Goal: Task Accomplishment & Management: Manage account settings

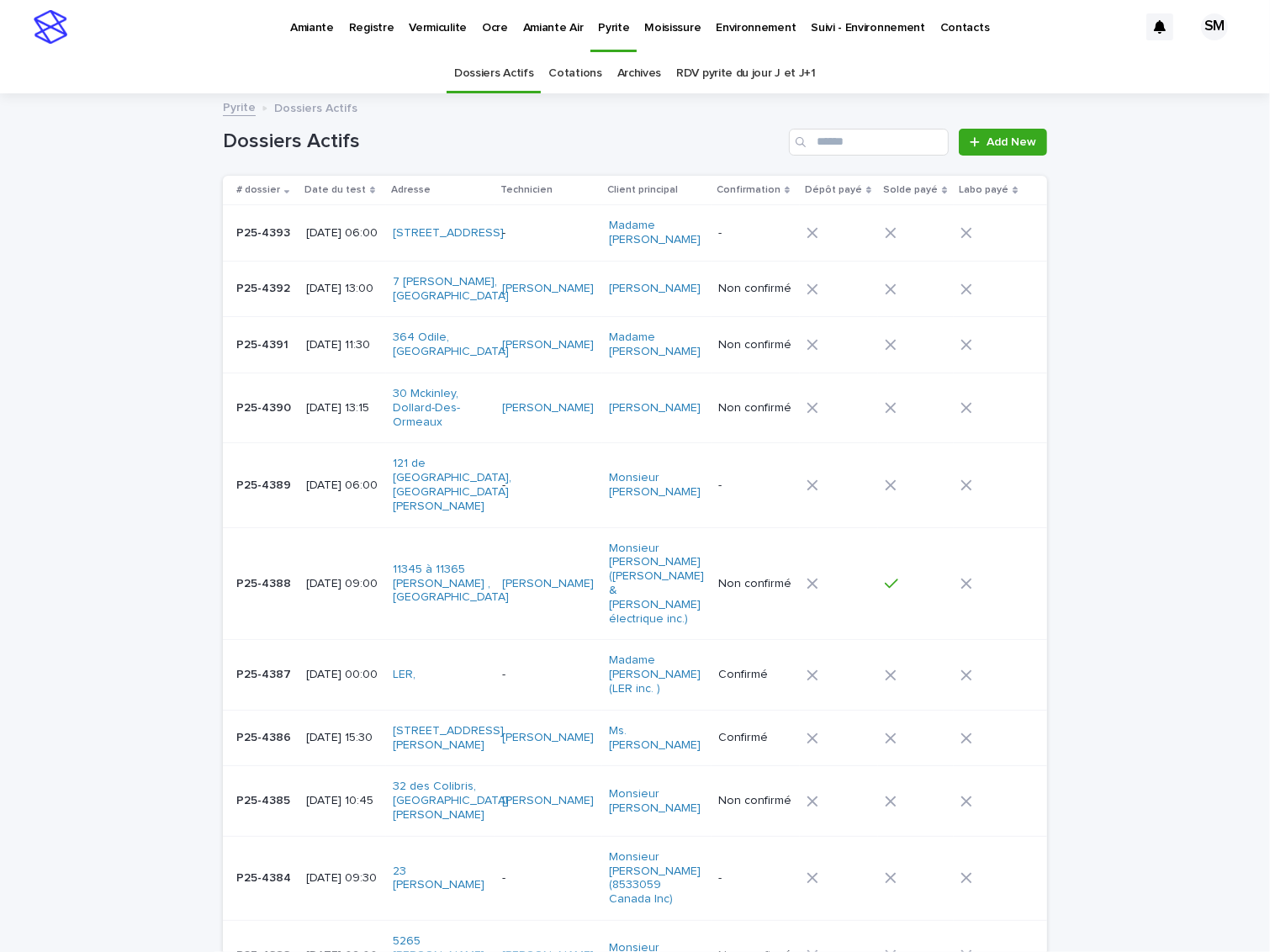
click at [306, 29] on p "Amiante" at bounding box center [313, 18] width 44 height 36
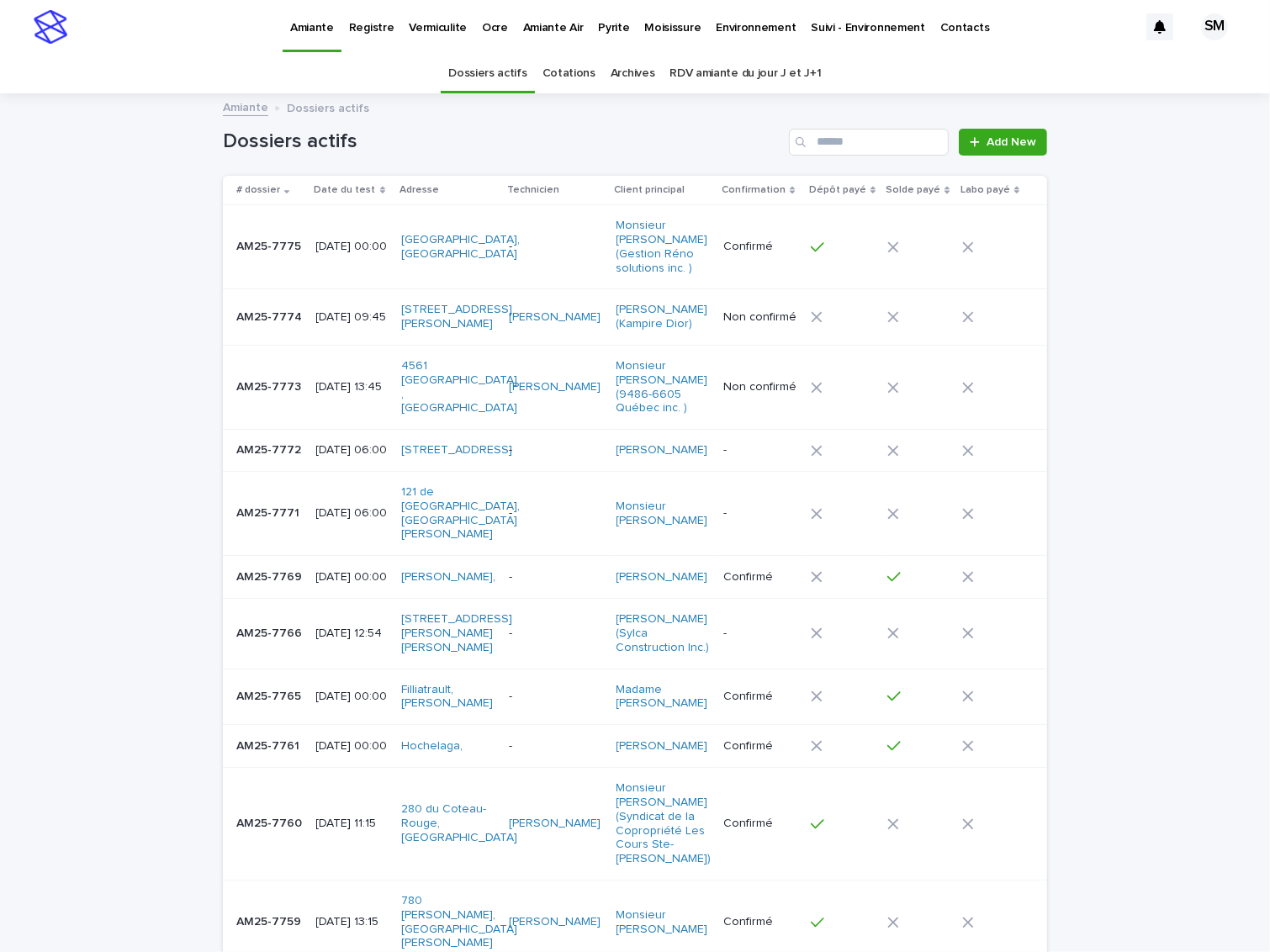
click at [266, 399] on td "AM25-7773 AM25-7773" at bounding box center [266, 387] width 86 height 84
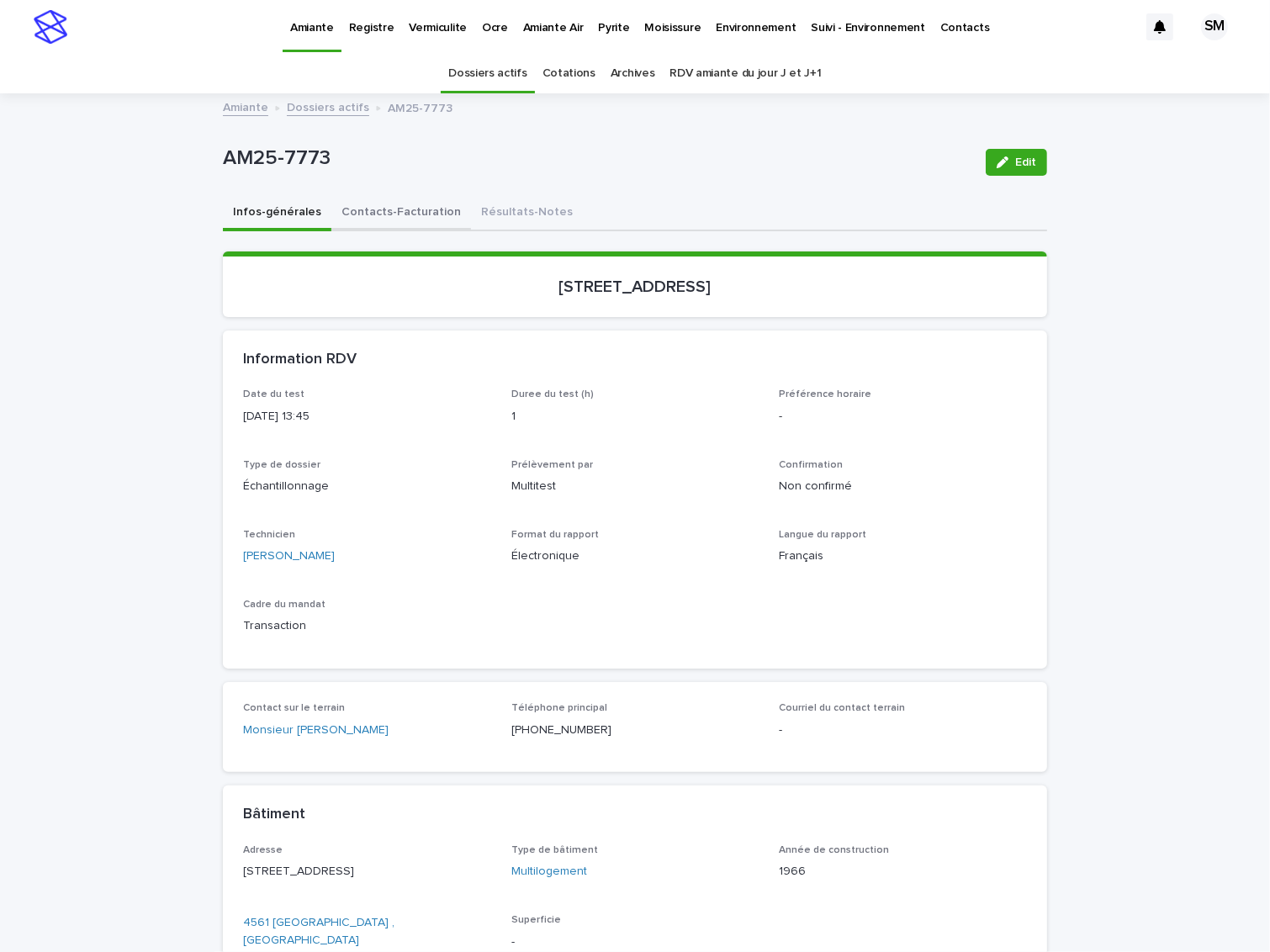
click at [373, 213] on button "Contacts-Facturation" at bounding box center [401, 214] width 140 height 36
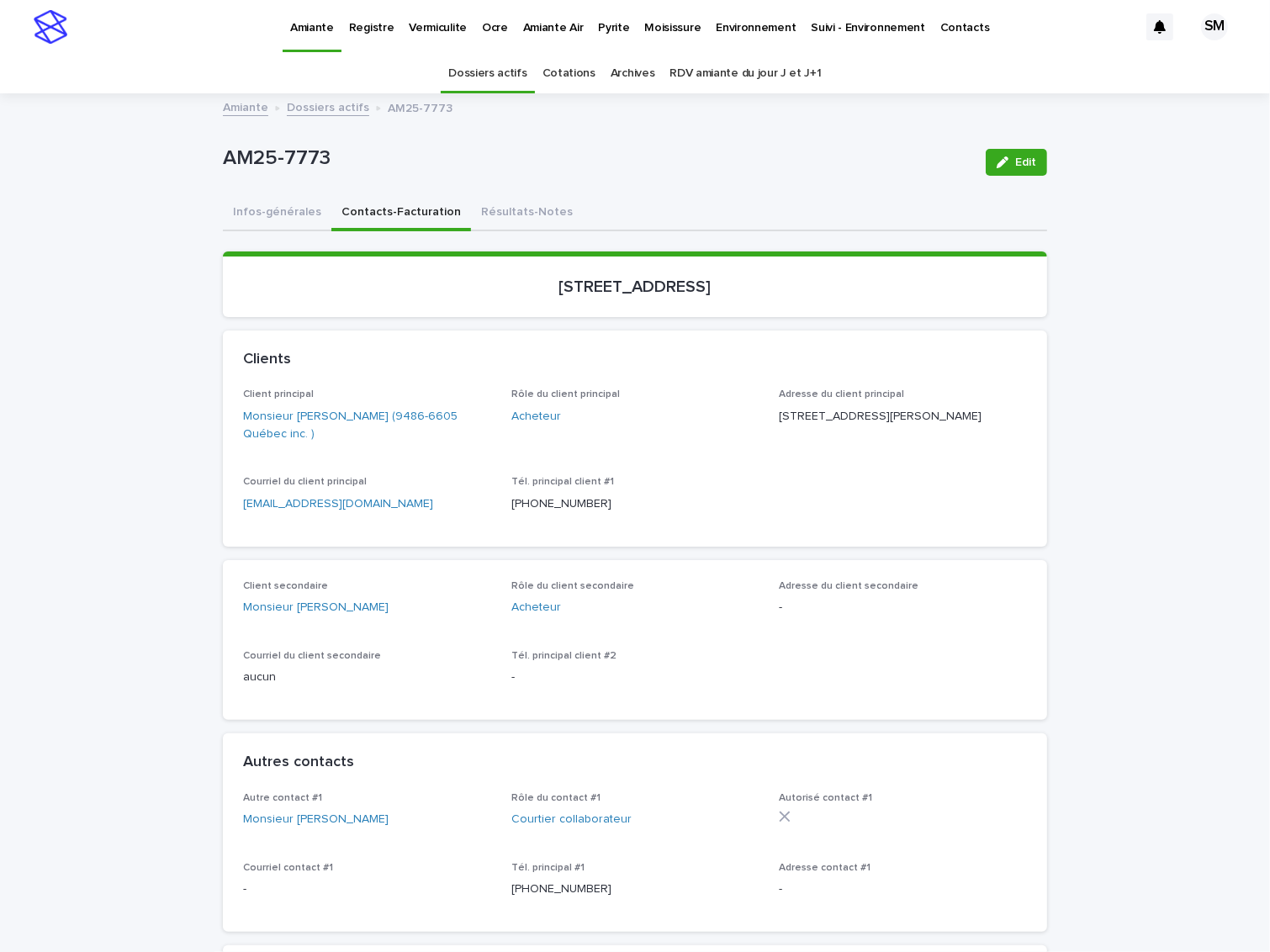
click at [245, 221] on button "Infos-générales" at bounding box center [277, 214] width 108 height 36
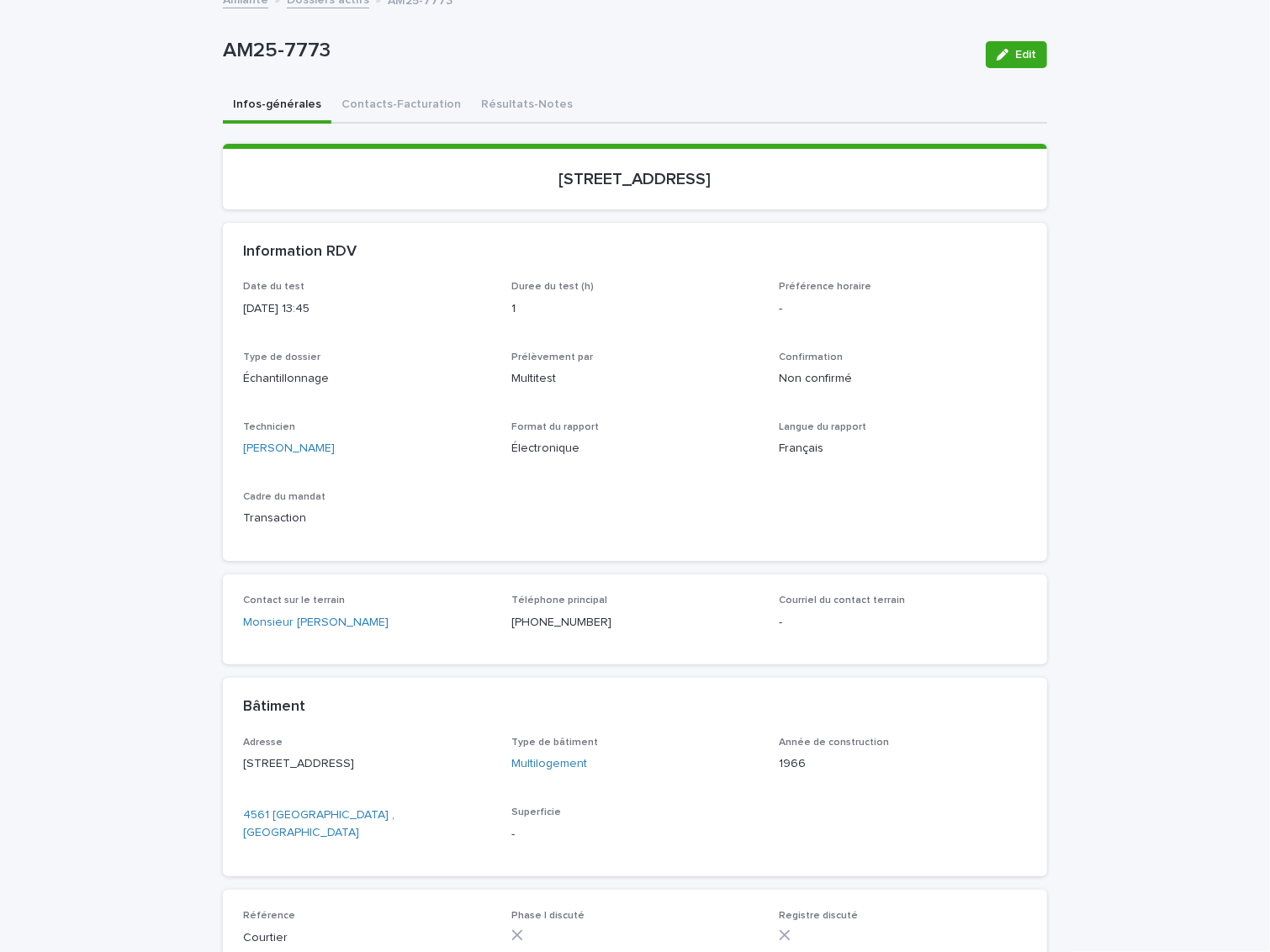
scroll to position [106, 0]
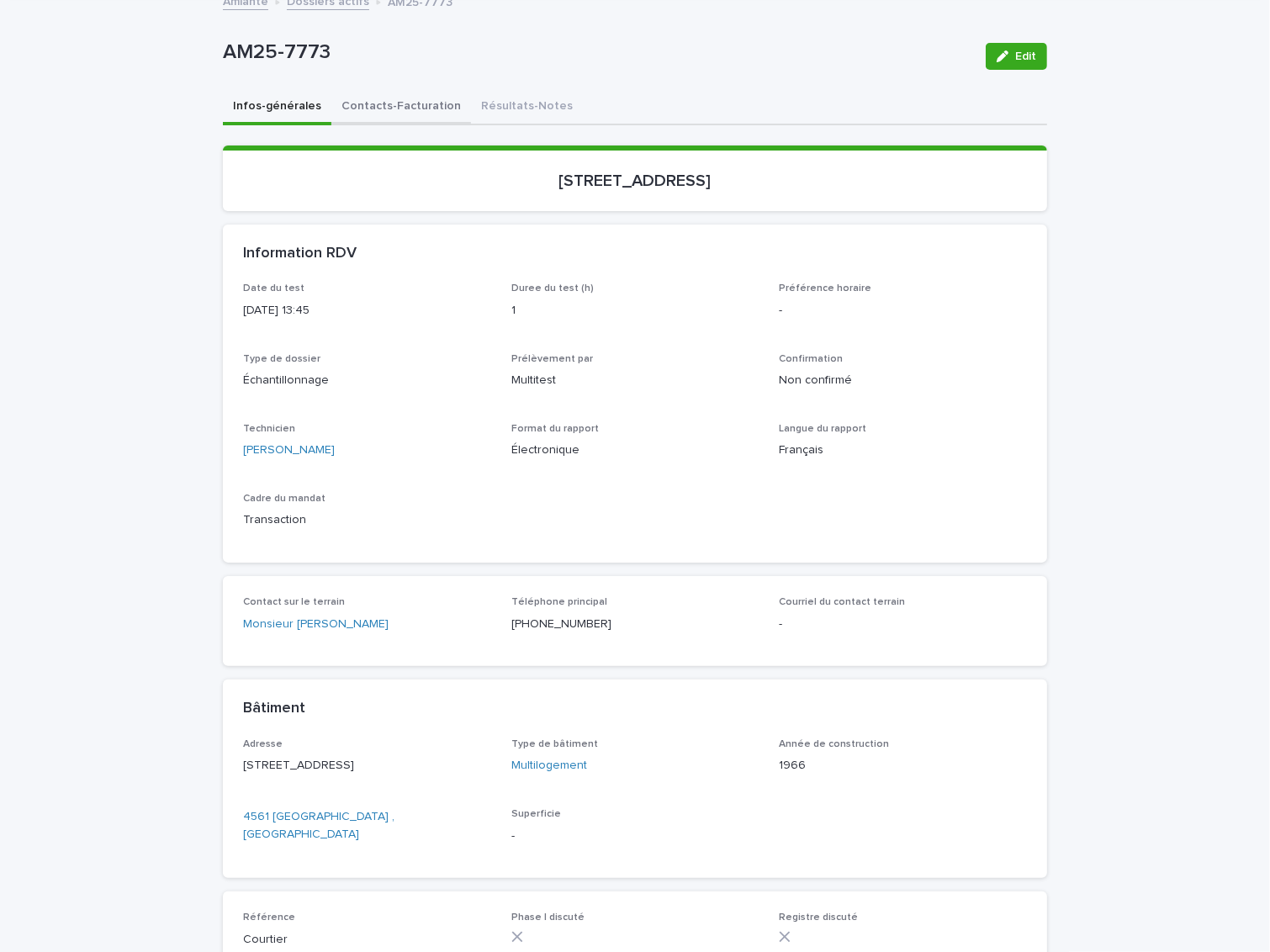
click at [354, 103] on button "Contacts-Facturation" at bounding box center [401, 108] width 140 height 36
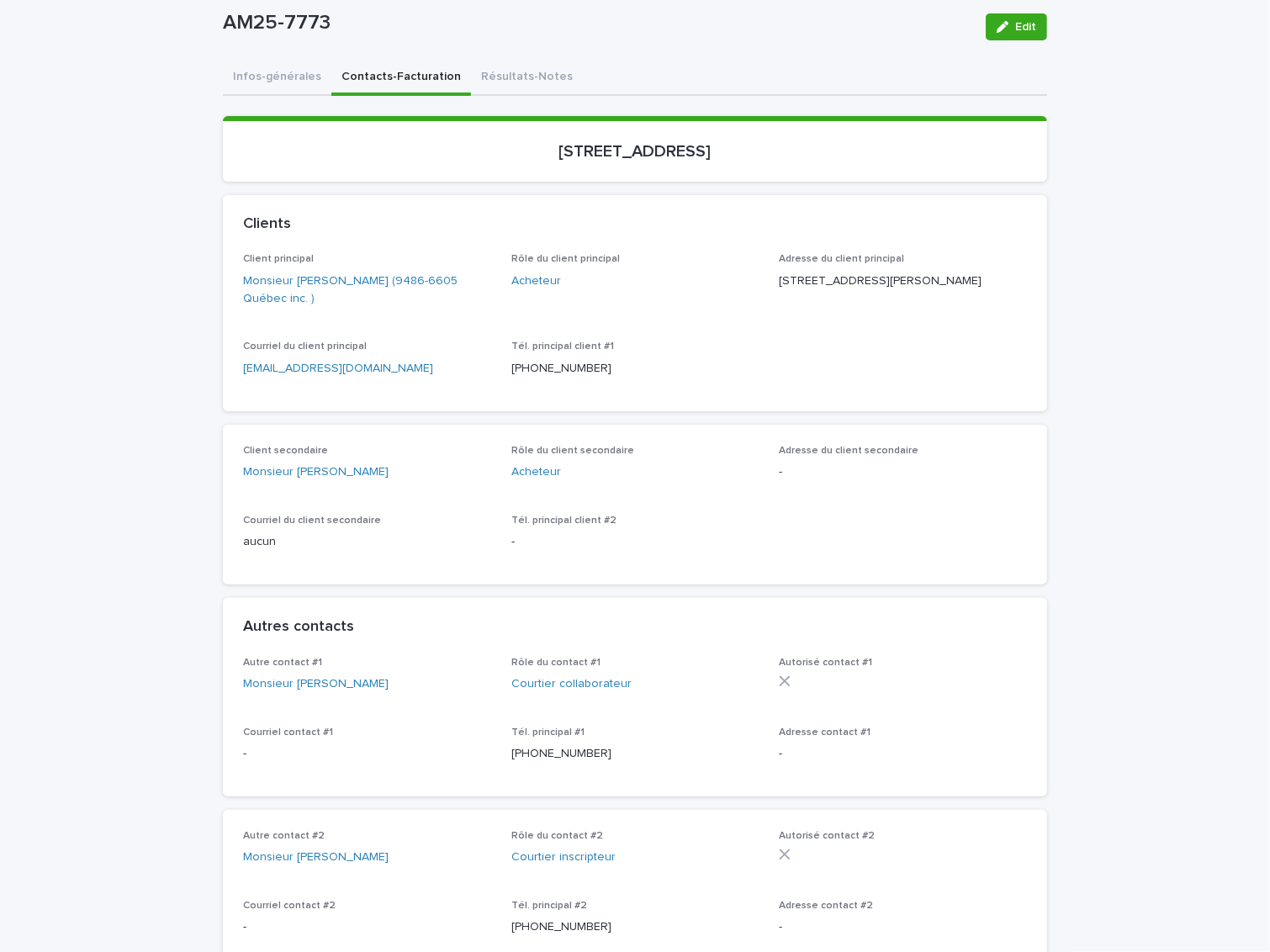
scroll to position [139, 0]
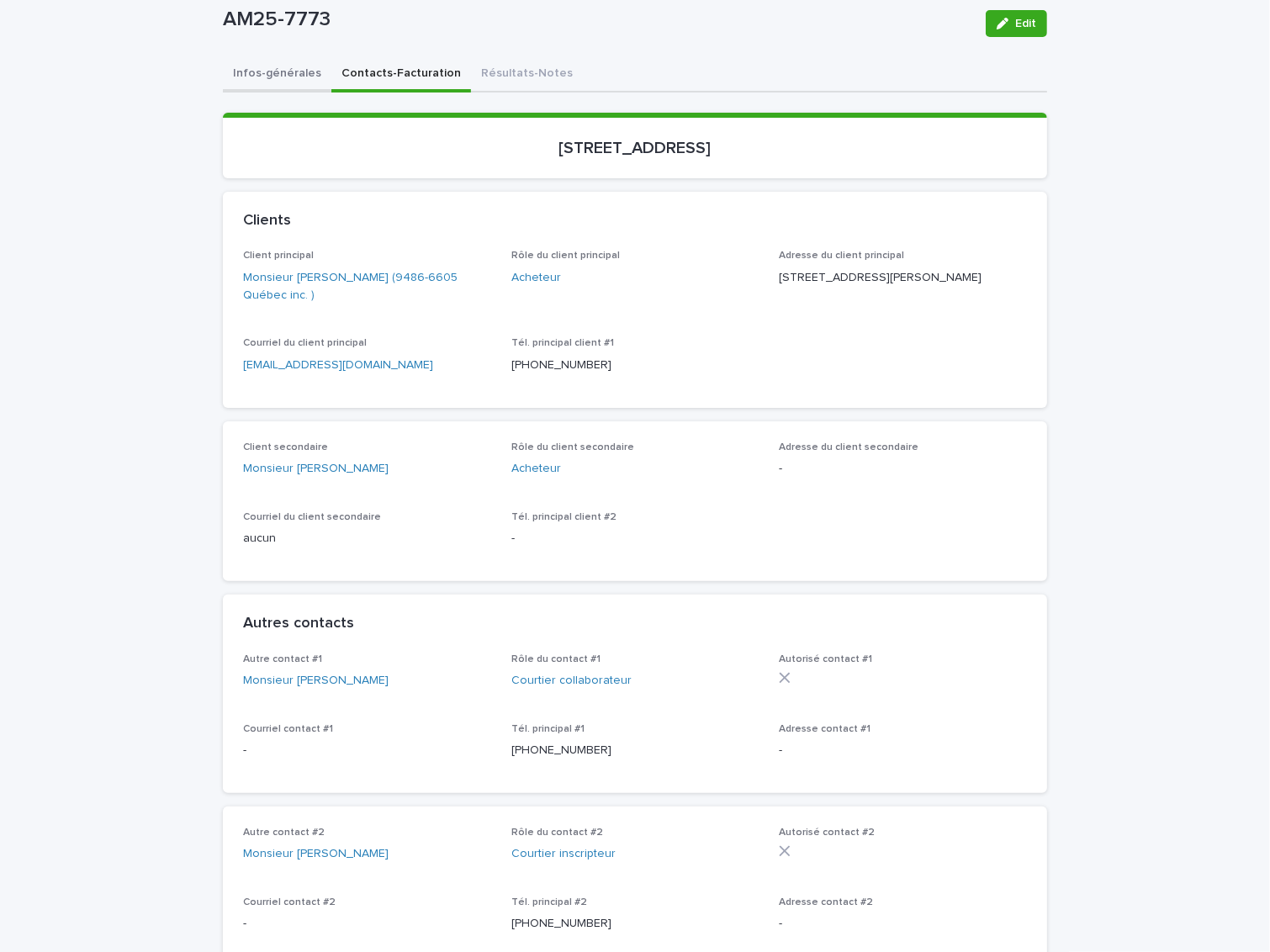
click at [252, 77] on button "Infos-générales" at bounding box center [277, 75] width 108 height 36
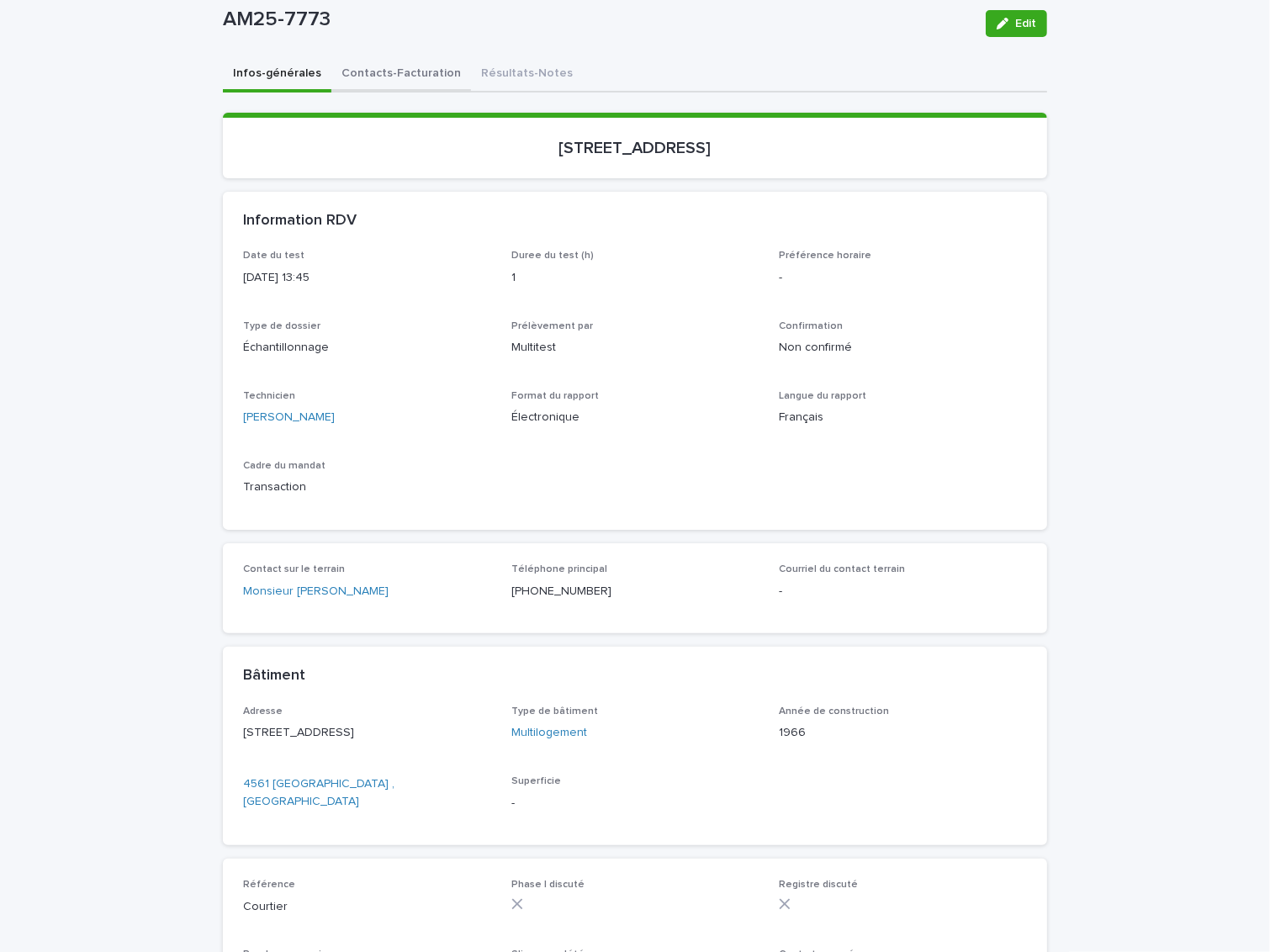
click at [386, 65] on div "Infos-générales Contacts-Facturation Résultats-Notes Loading... Saving… Loading…" at bounding box center [635, 611] width 825 height 1108
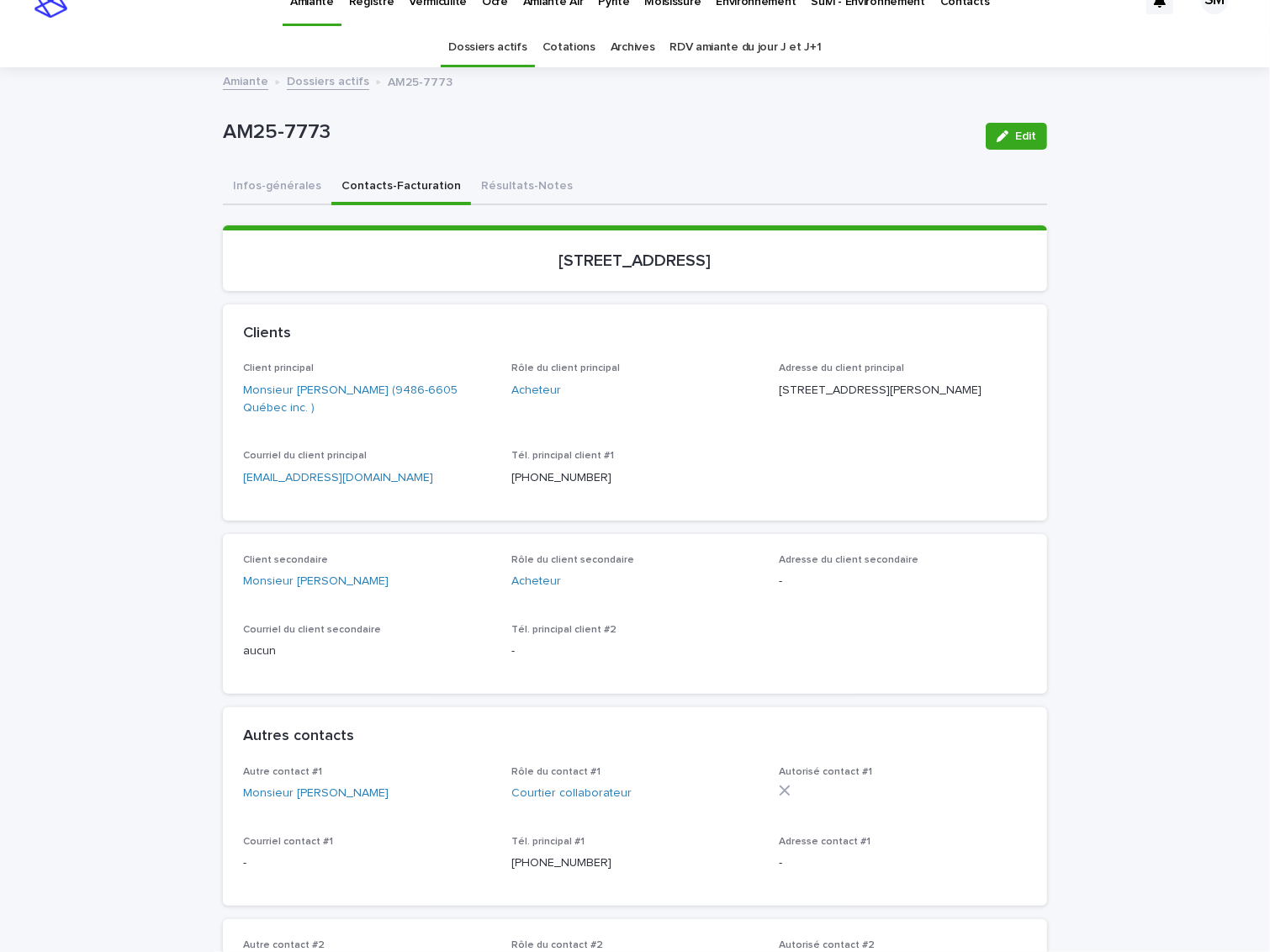
scroll to position [15, 0]
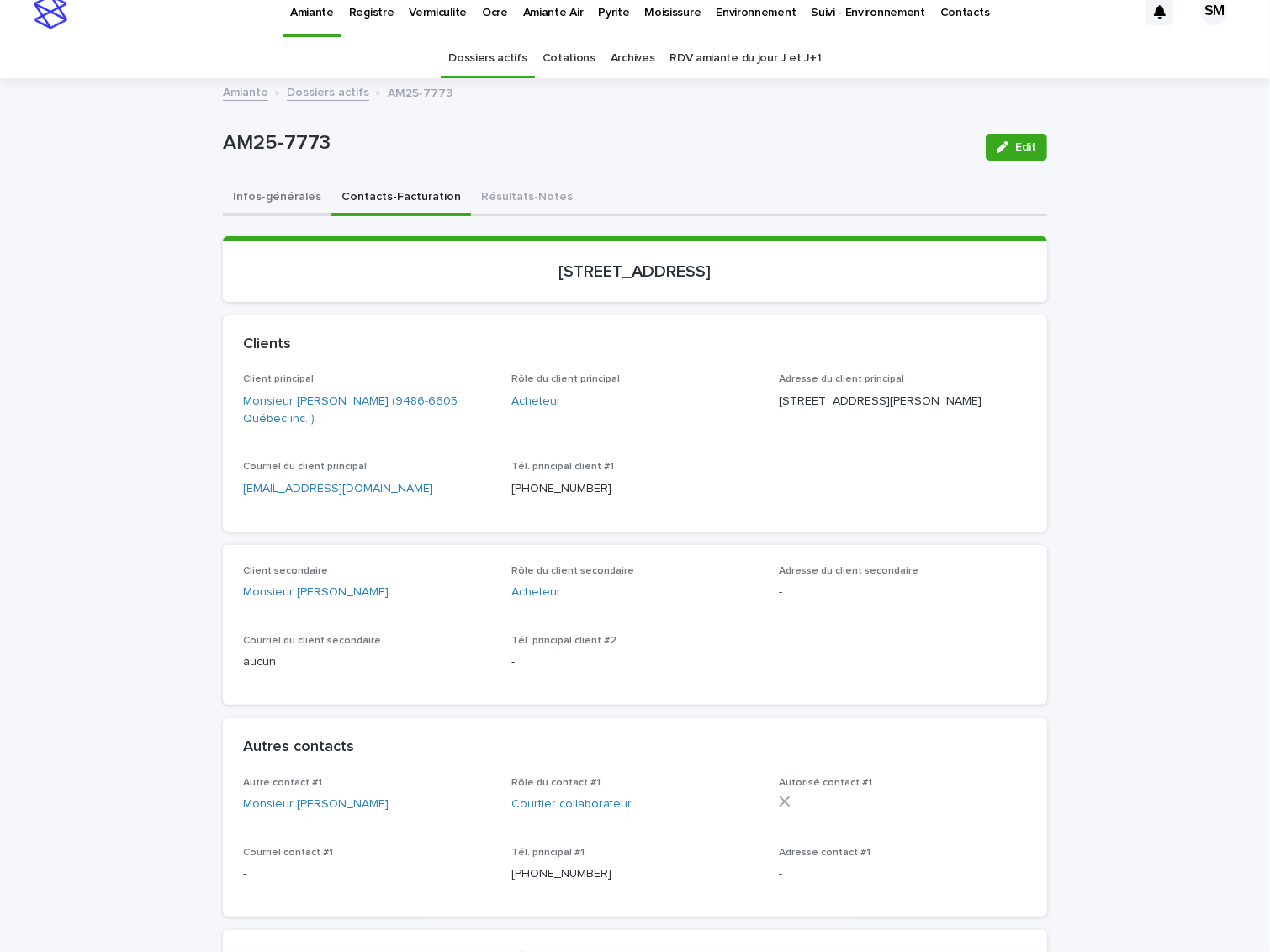
click at [252, 198] on button "Infos-générales" at bounding box center [277, 198] width 108 height 36
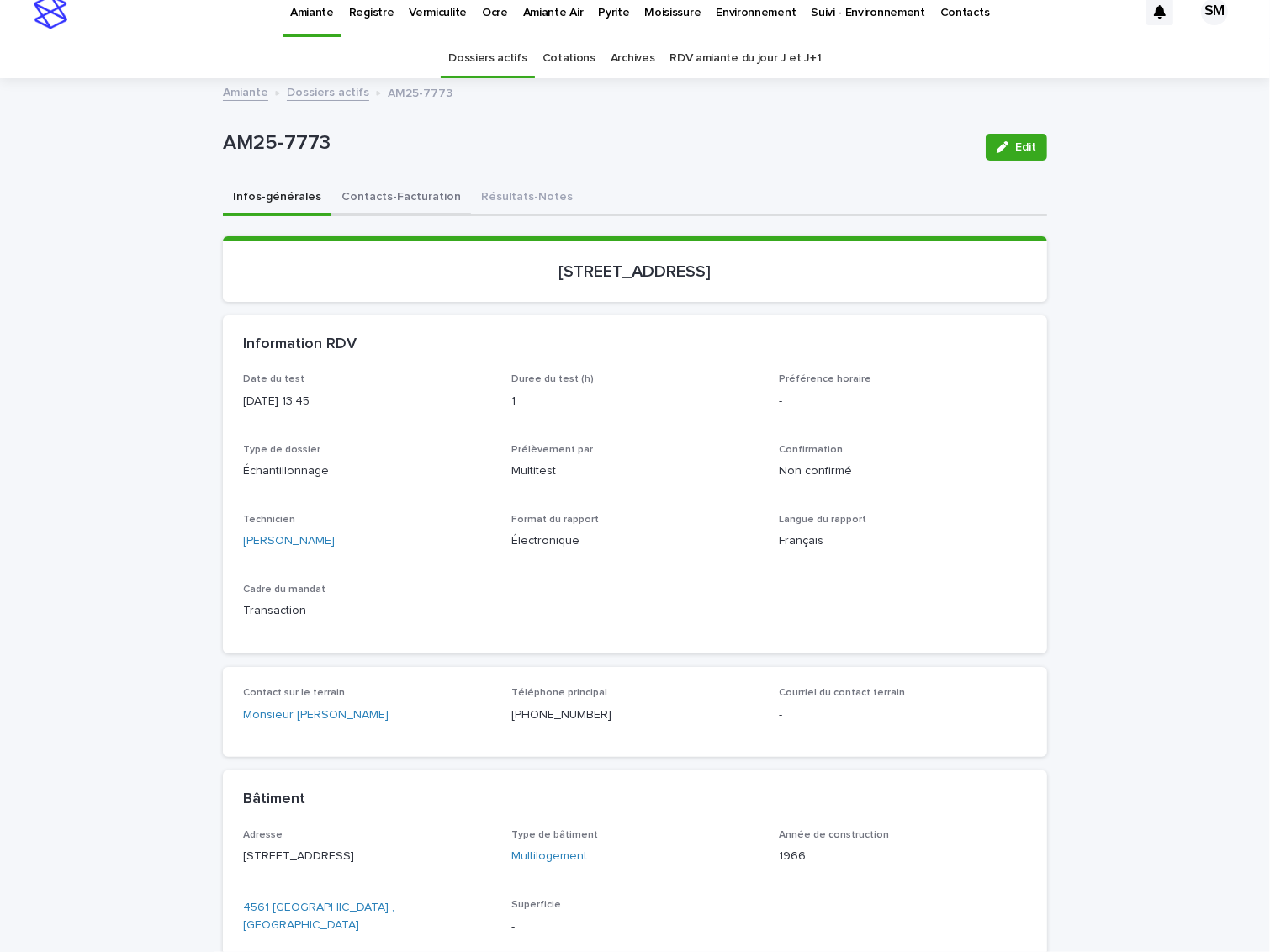
click at [362, 196] on button "Contacts-Facturation" at bounding box center [401, 198] width 140 height 36
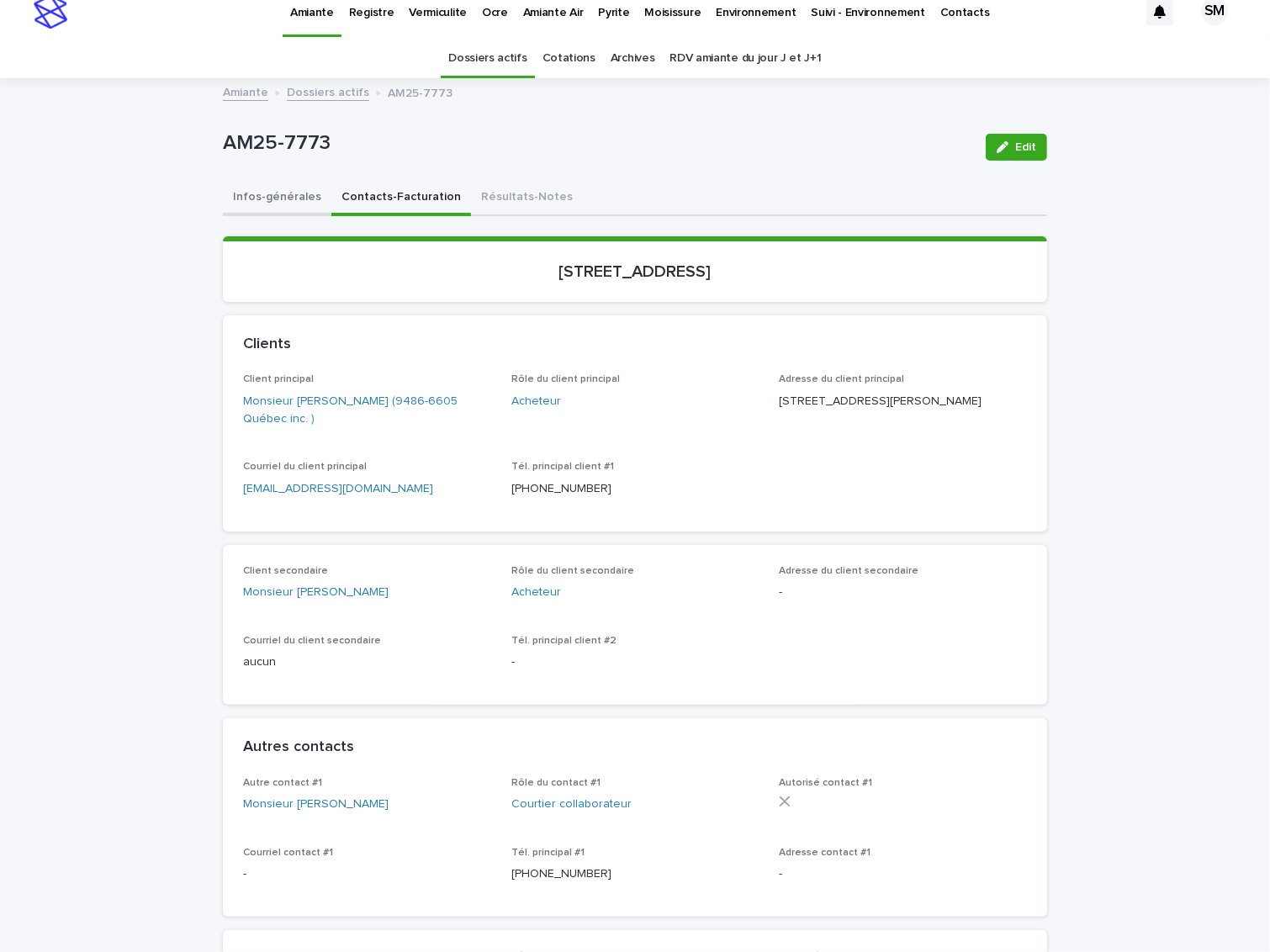
click at [275, 191] on button "Infos-générales" at bounding box center [277, 198] width 108 height 36
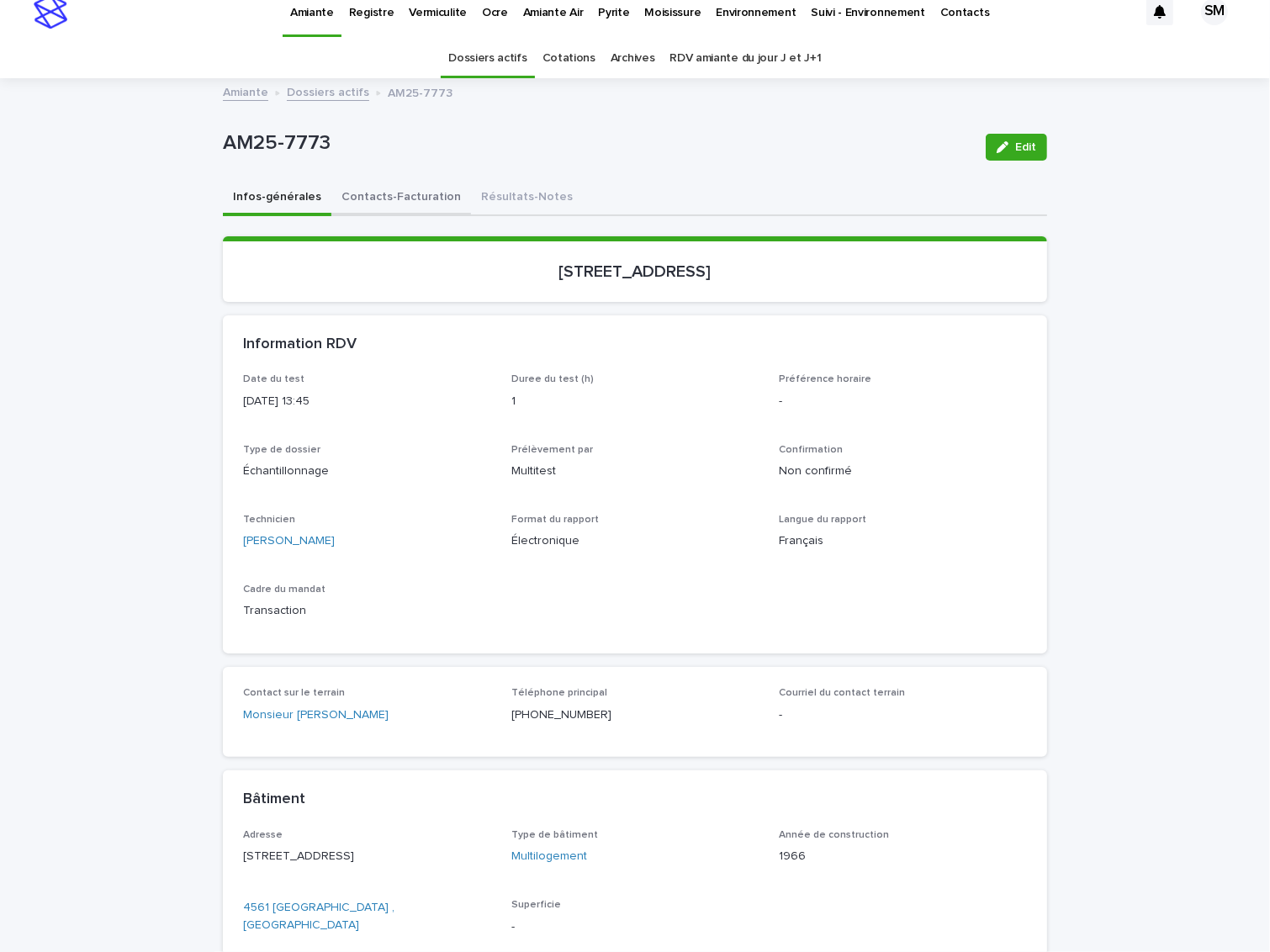
click at [362, 196] on button "Contacts-Facturation" at bounding box center [401, 198] width 140 height 36
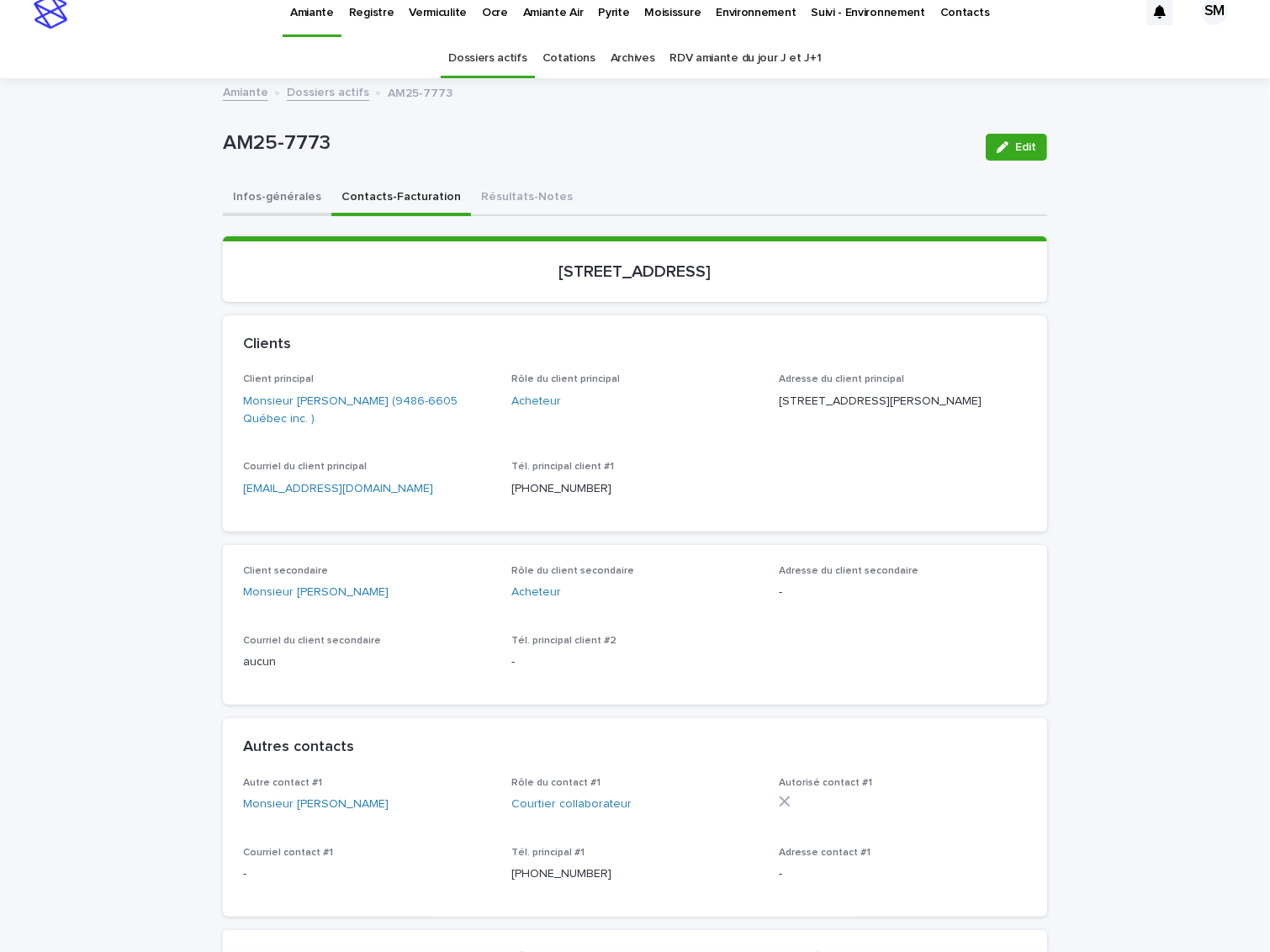
click at [256, 202] on button "Infos-générales" at bounding box center [277, 198] width 108 height 36
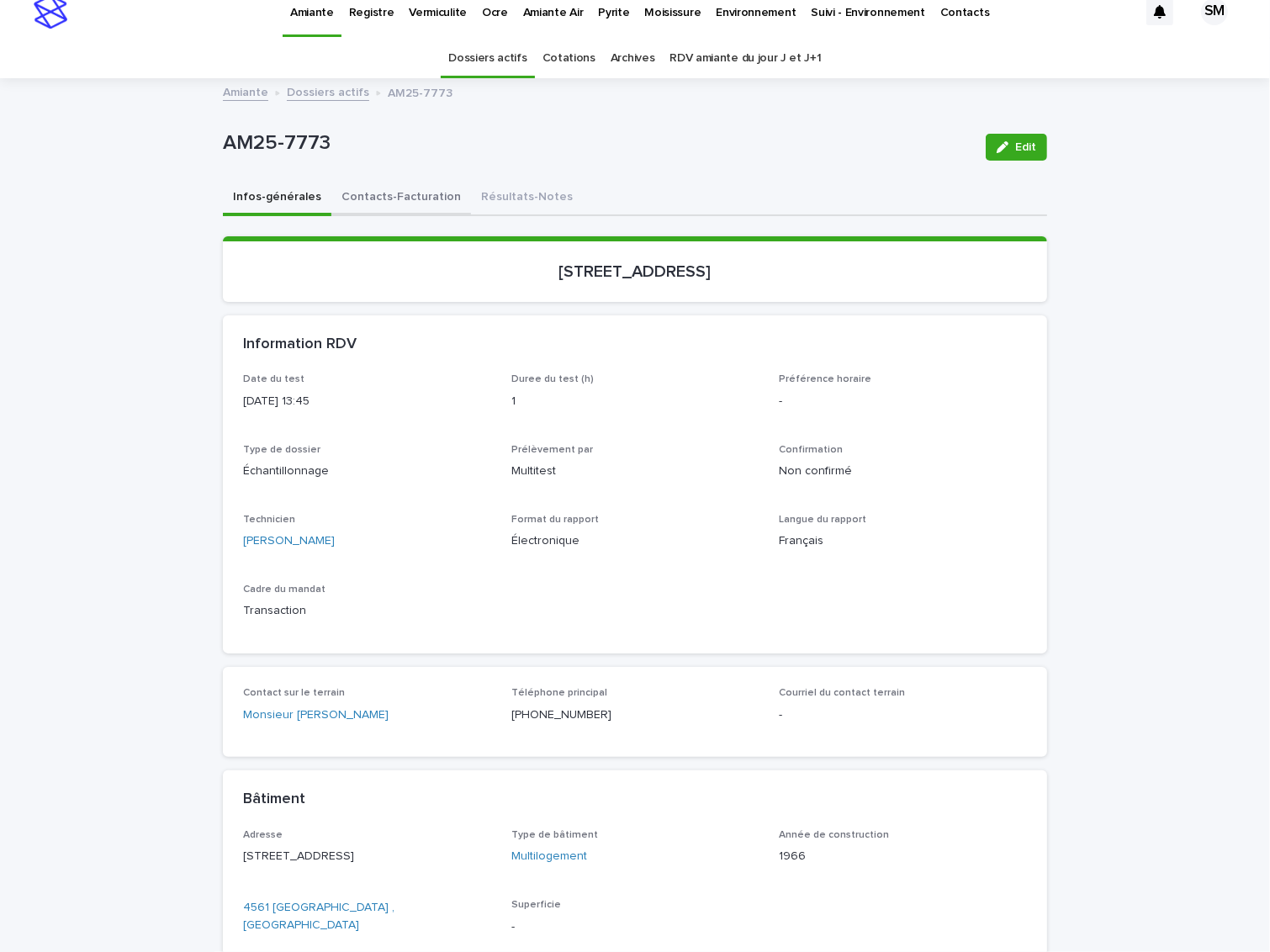
click at [361, 200] on button "Contacts-Facturation" at bounding box center [401, 198] width 140 height 36
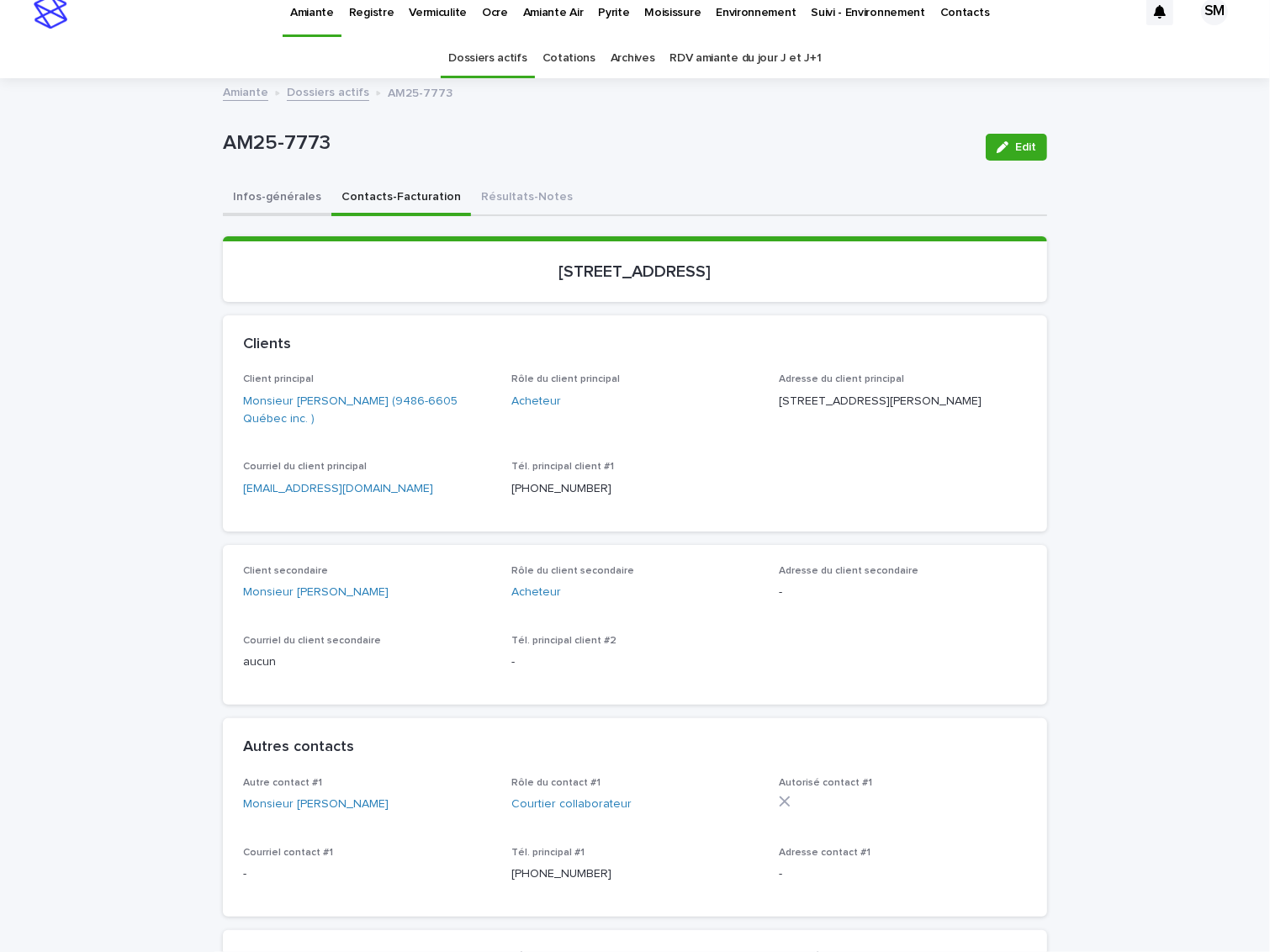
click at [241, 199] on button "Infos-générales" at bounding box center [277, 198] width 108 height 36
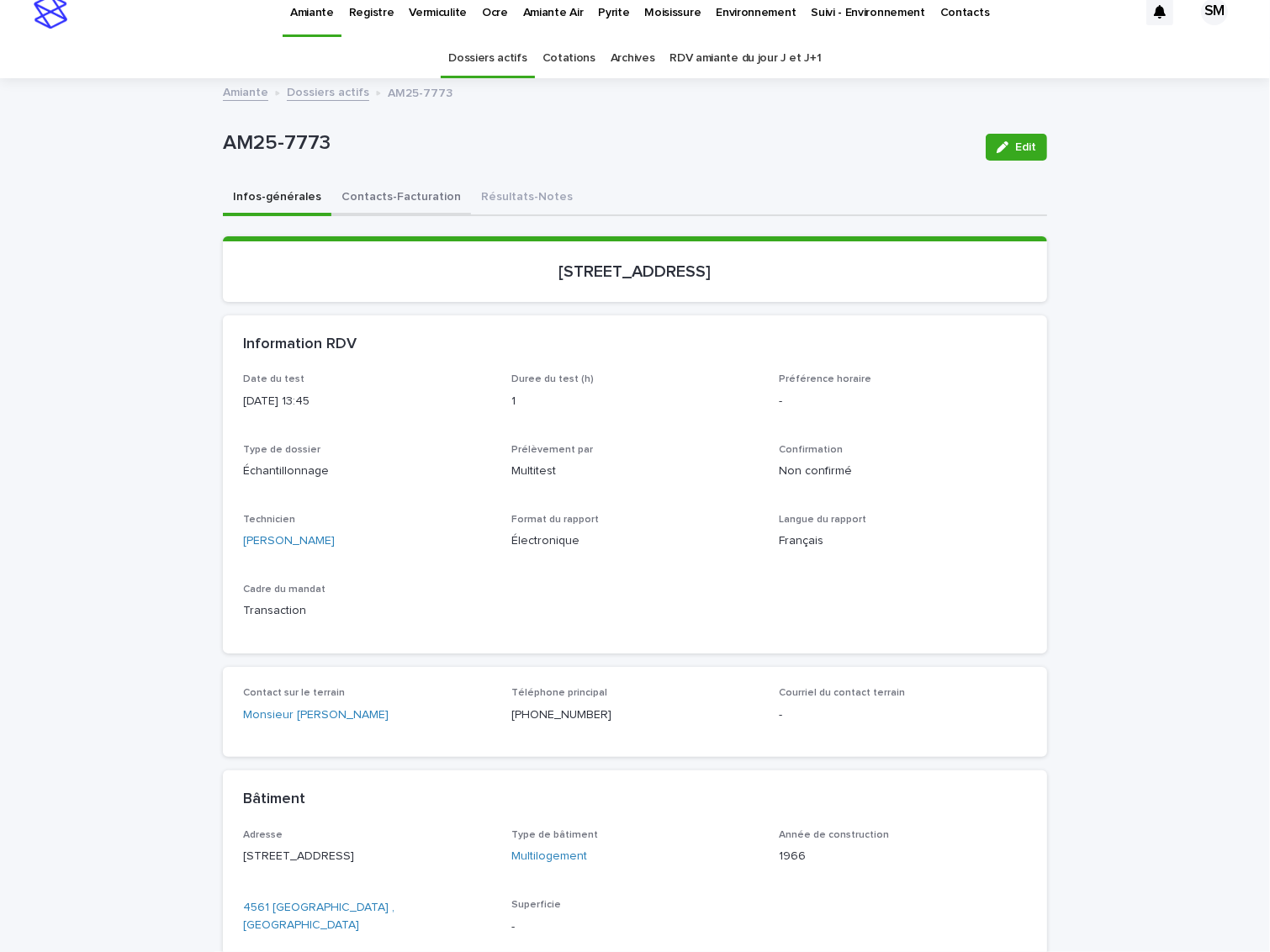
click at [356, 192] on button "Contacts-Facturation" at bounding box center [401, 198] width 140 height 36
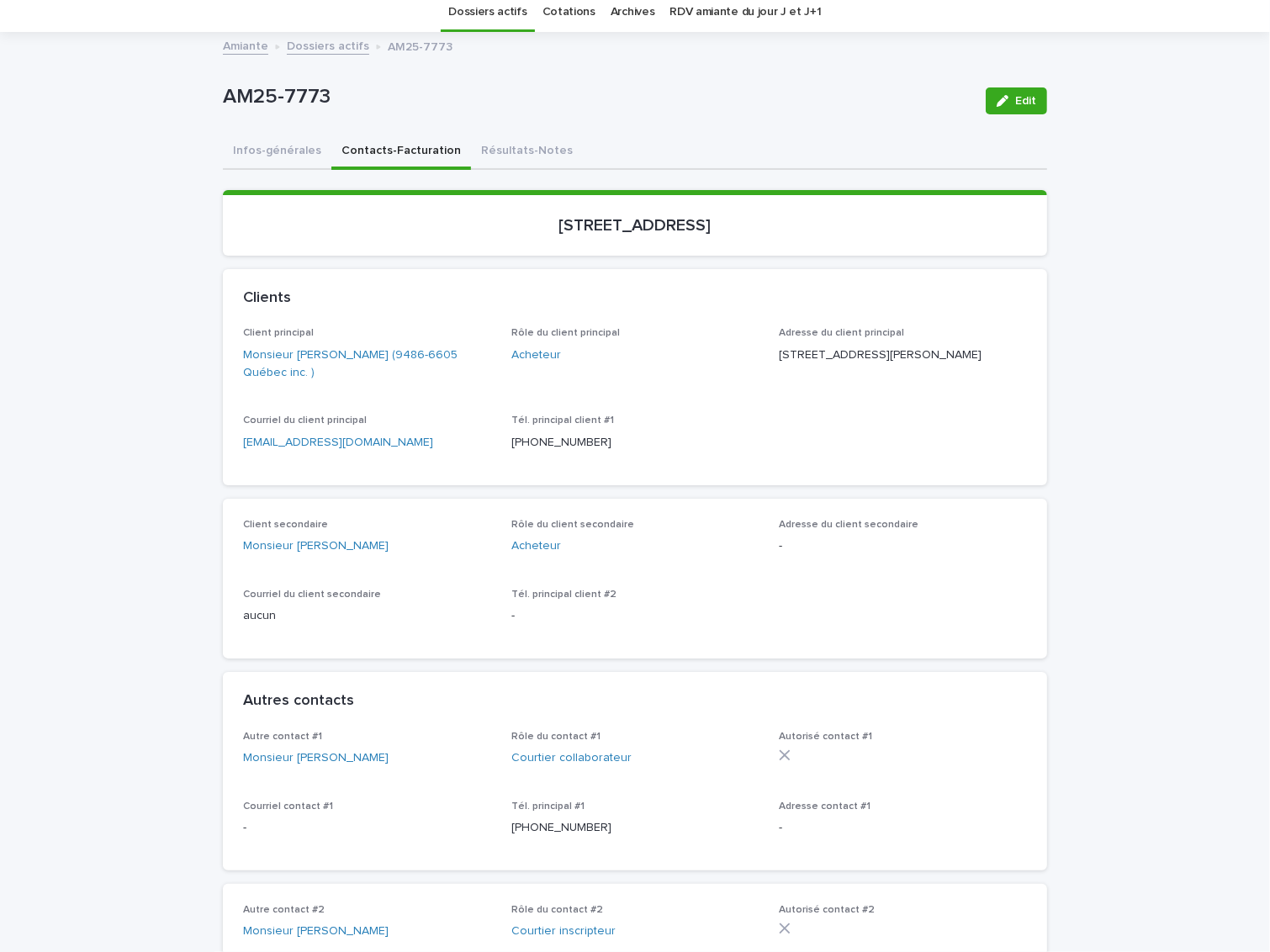
scroll to position [25, 0]
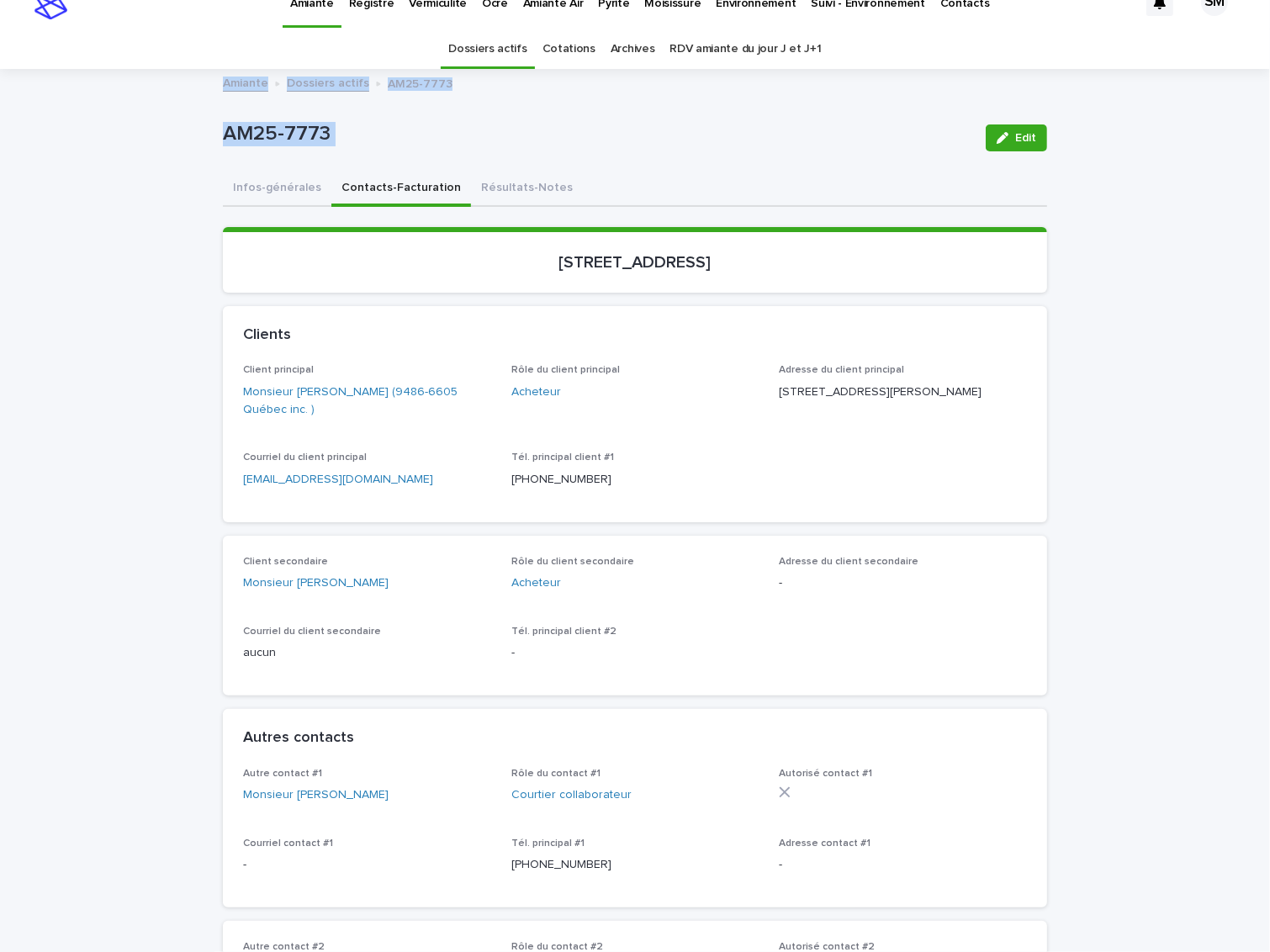
drag, startPoint x: 1246, startPoint y: 67, endPoint x: 1243, endPoint y: 140, distance: 73.1
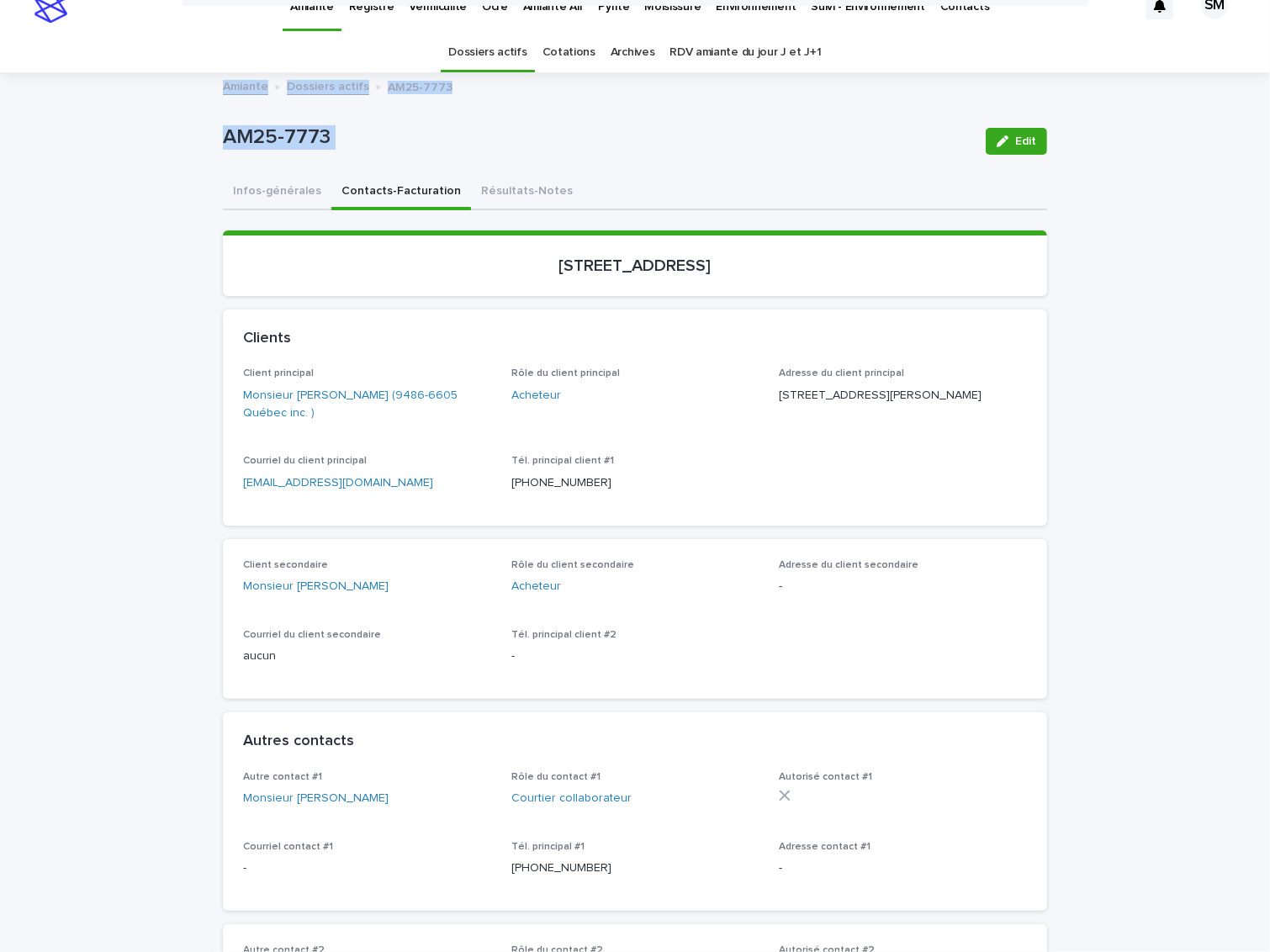
scroll to position [0, 0]
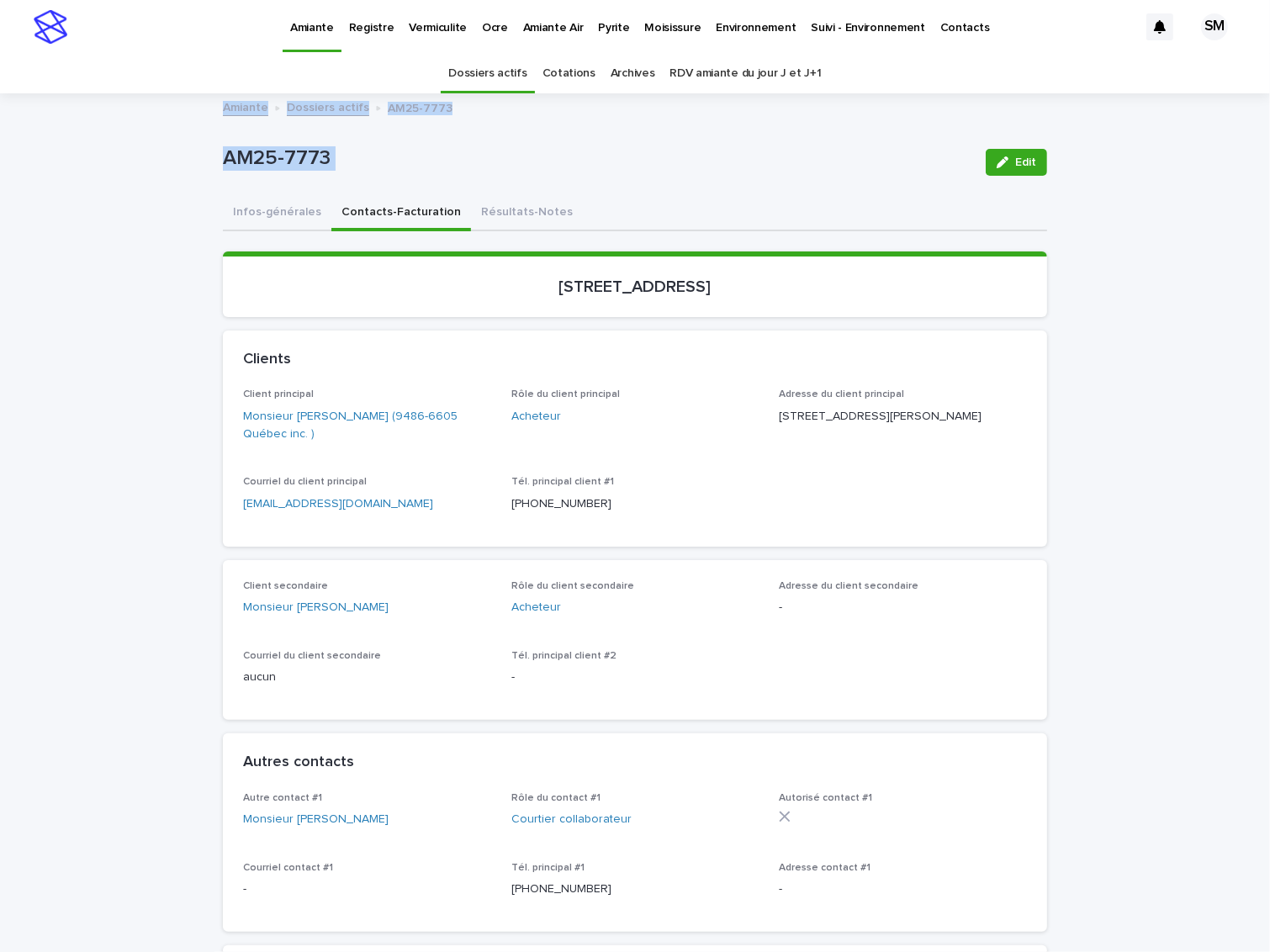
click at [379, 216] on button "Contacts-Facturation" at bounding box center [401, 214] width 140 height 36
click at [265, 199] on button "Infos-générales" at bounding box center [277, 214] width 108 height 36
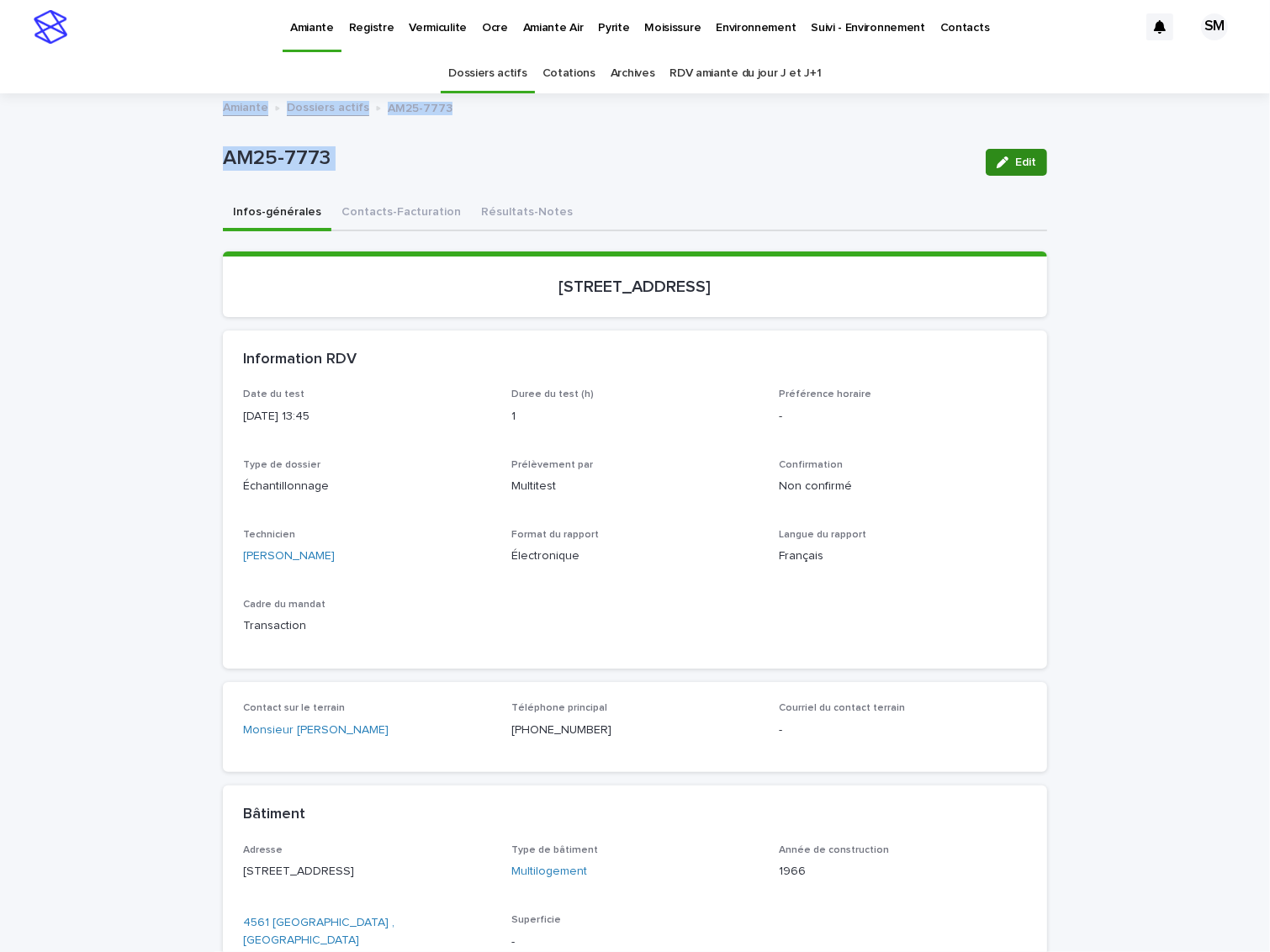
click at [1021, 163] on span "Edit" at bounding box center [1026, 163] width 21 height 12
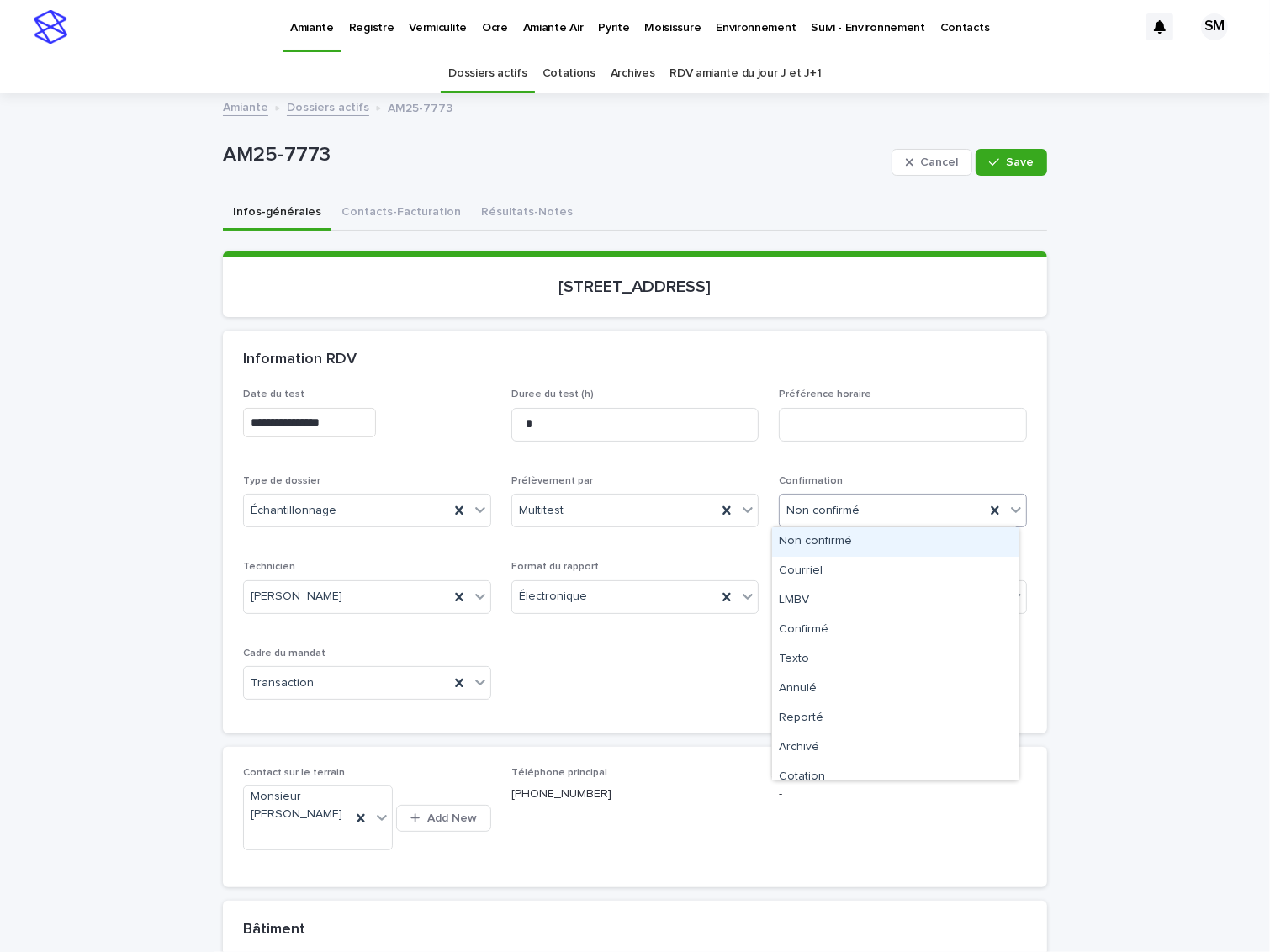
click at [1008, 513] on icon at bounding box center [1016, 509] width 17 height 17
click at [812, 623] on div "Confirmé" at bounding box center [895, 631] width 246 height 30
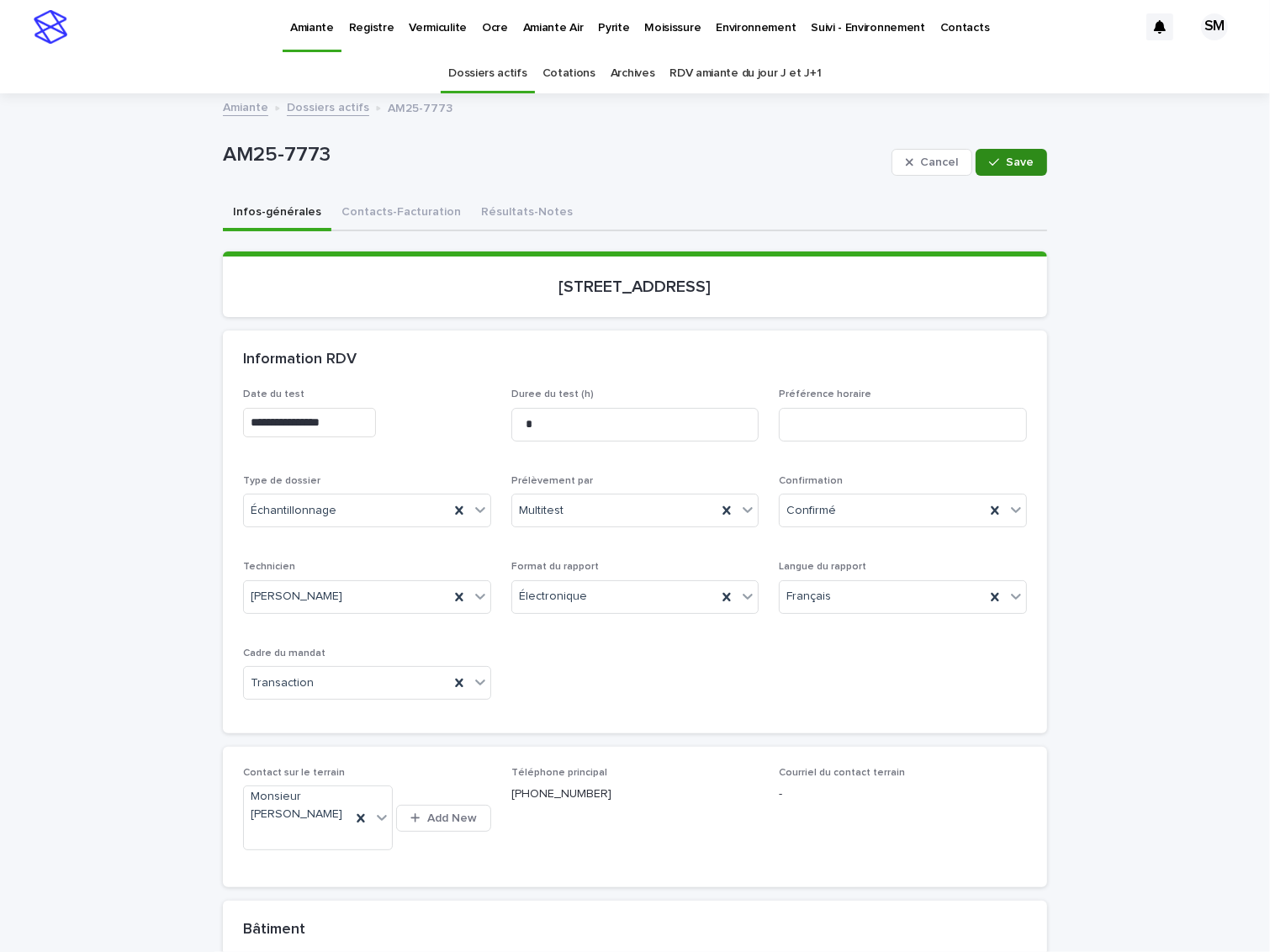
click at [993, 161] on icon "button" at bounding box center [994, 163] width 10 height 12
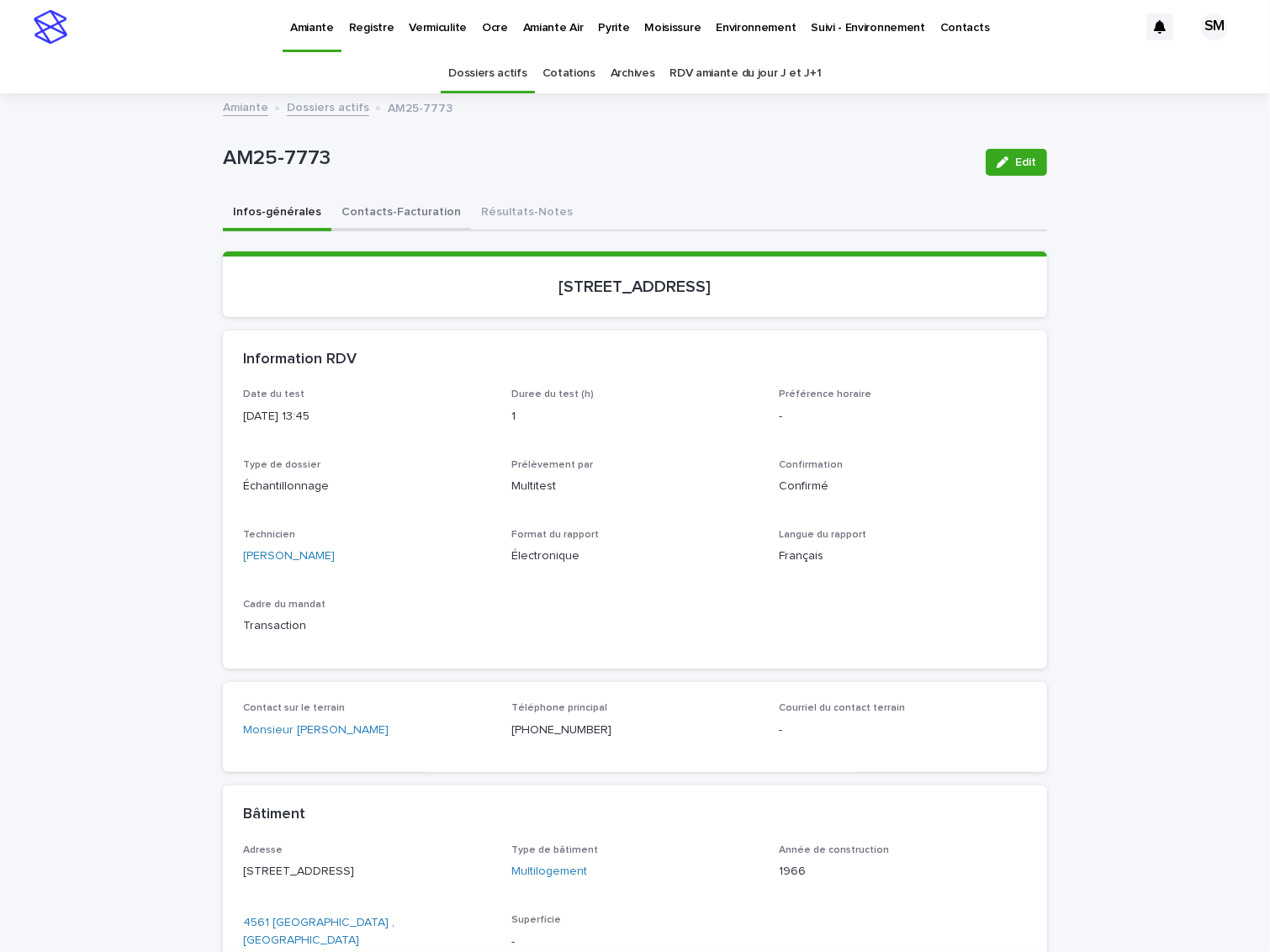
click at [380, 216] on button "Contacts-Facturation" at bounding box center [401, 214] width 140 height 36
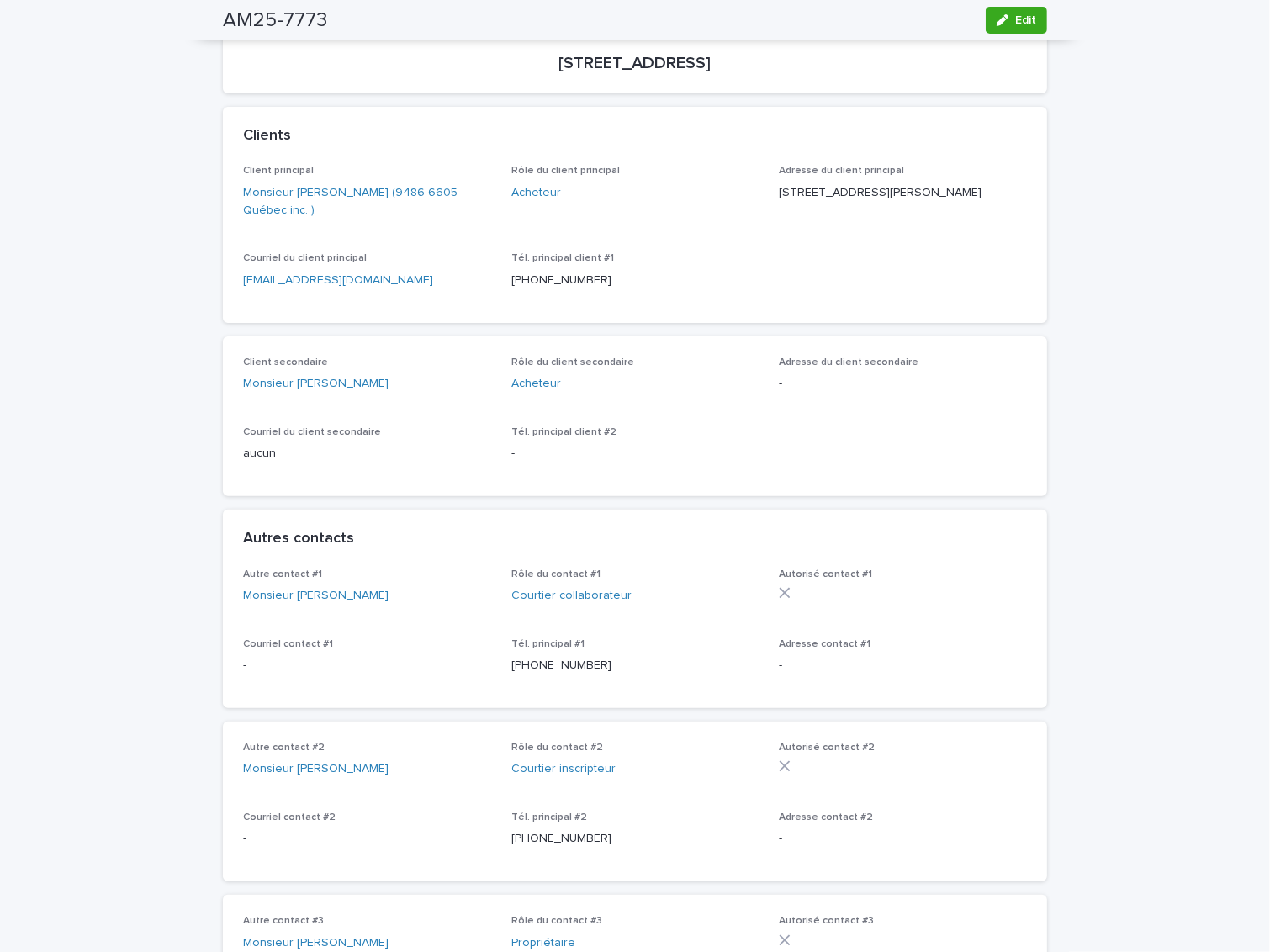
scroll to position [162, 0]
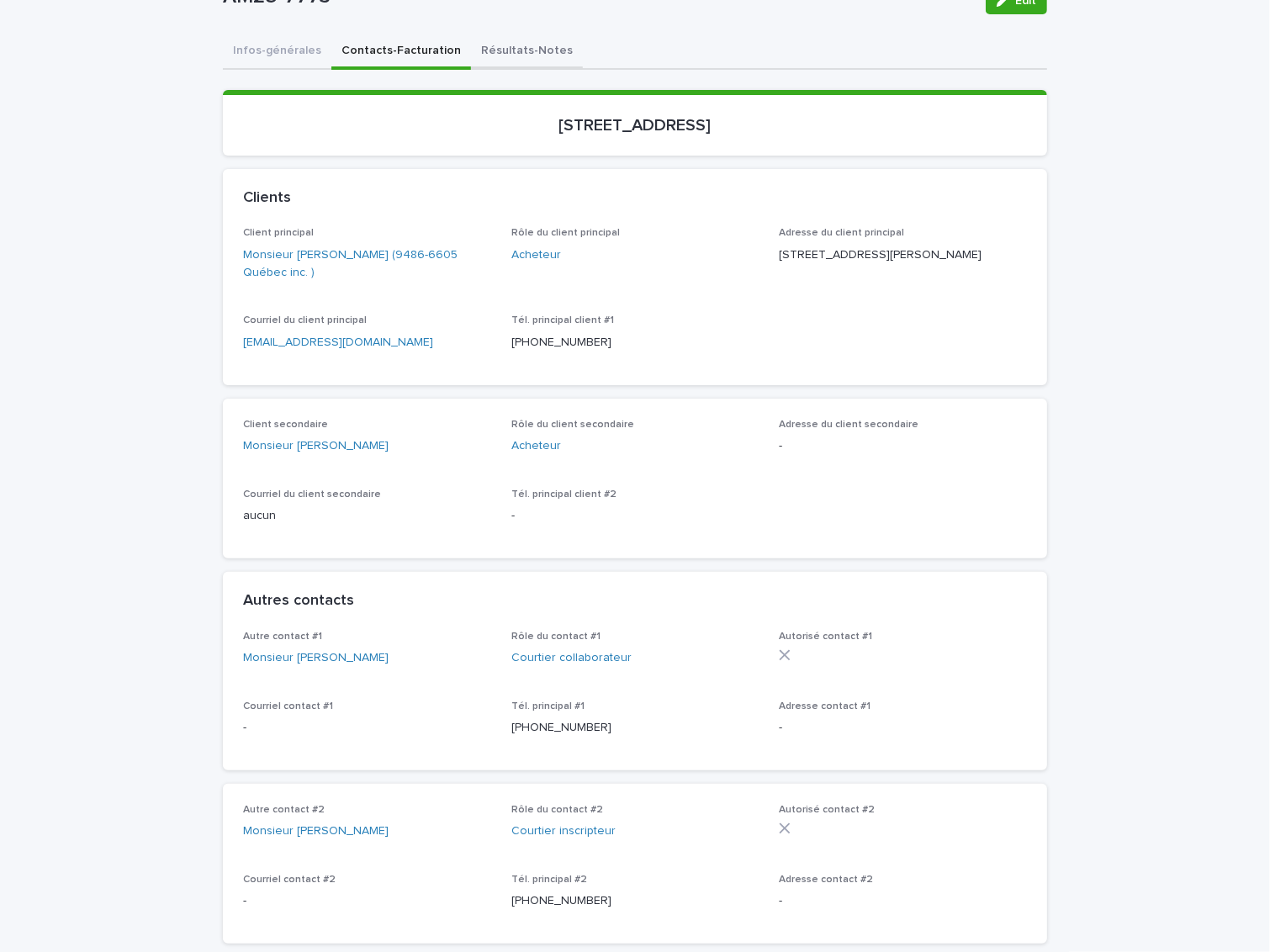
click at [522, 48] on button "Résultats-Notes" at bounding box center [527, 53] width 112 height 36
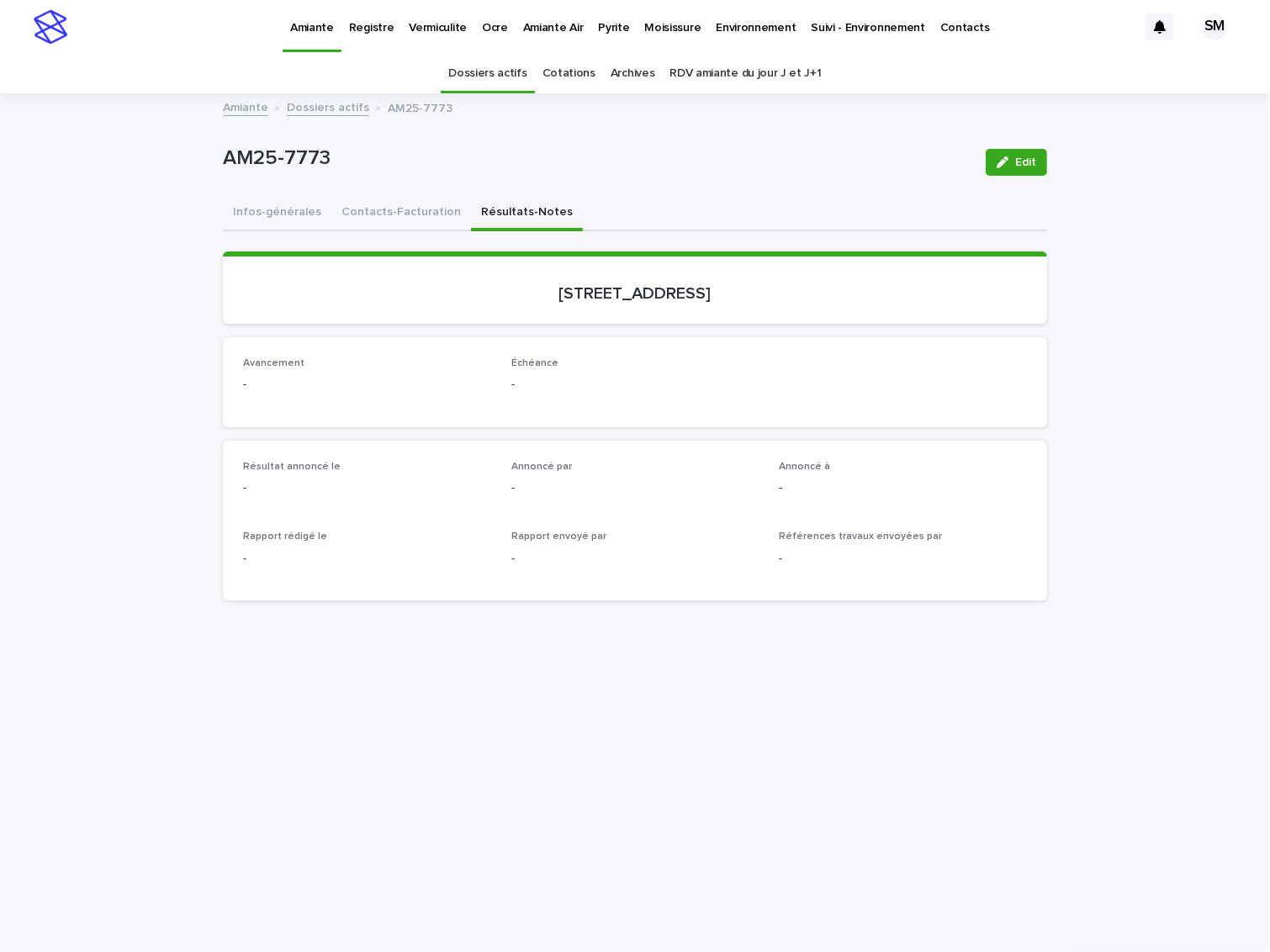
click at [387, 218] on button "Contacts-Facturation" at bounding box center [401, 214] width 140 height 36
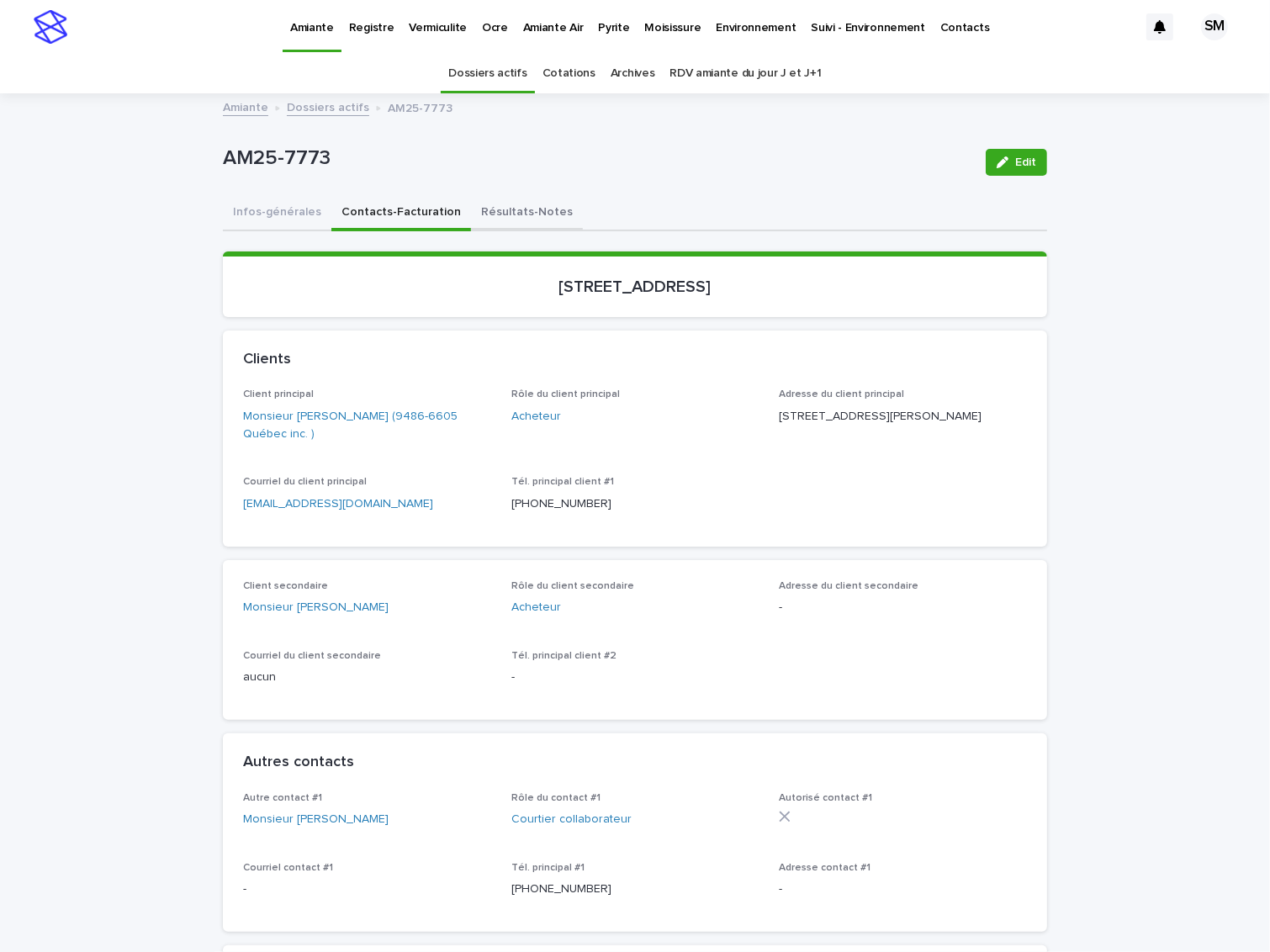
click at [477, 203] on button "Résultats-Notes" at bounding box center [527, 214] width 112 height 36
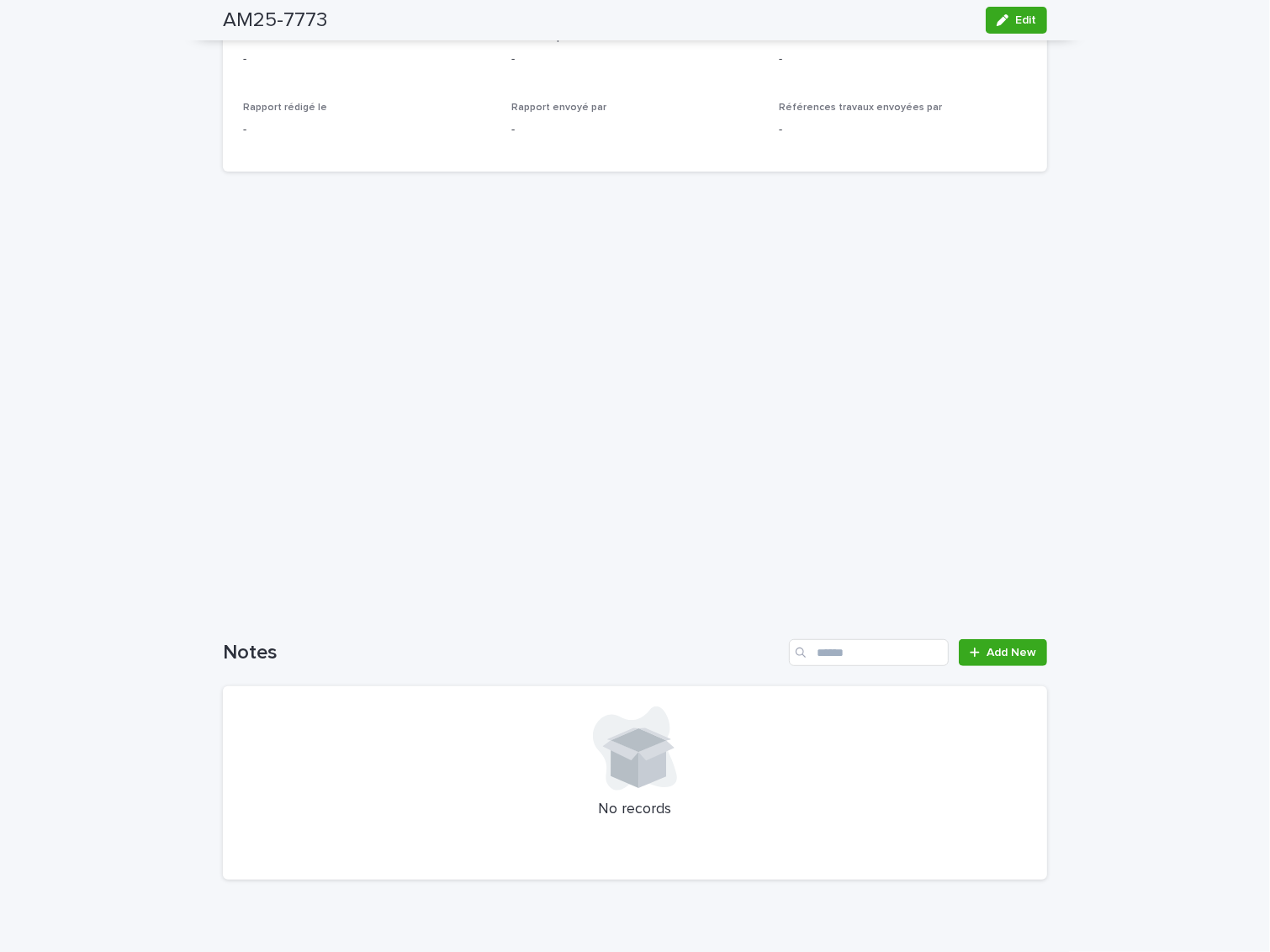
scroll to position [500, 0]
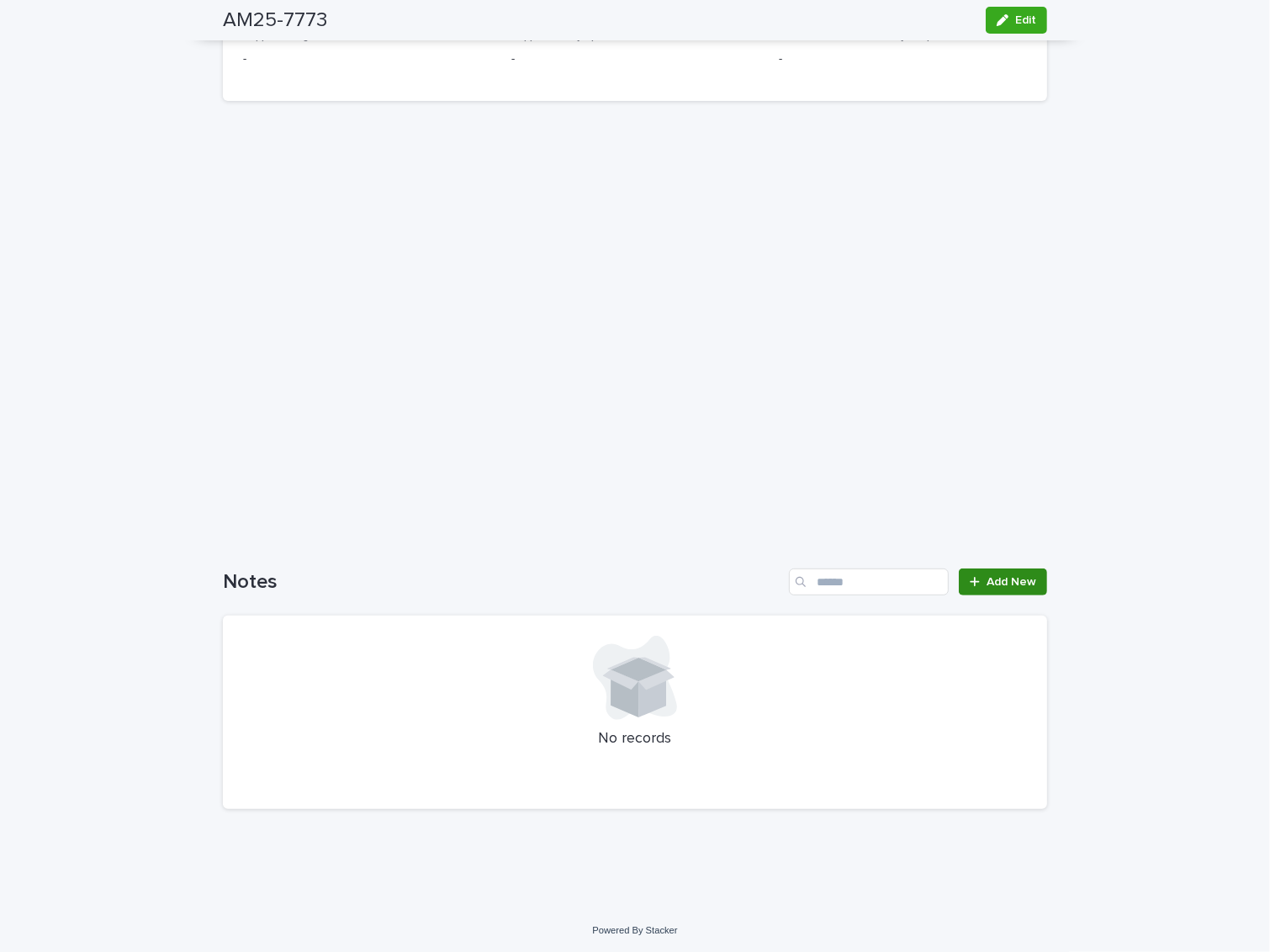
click at [1008, 577] on span "Add New" at bounding box center [1012, 582] width 50 height 12
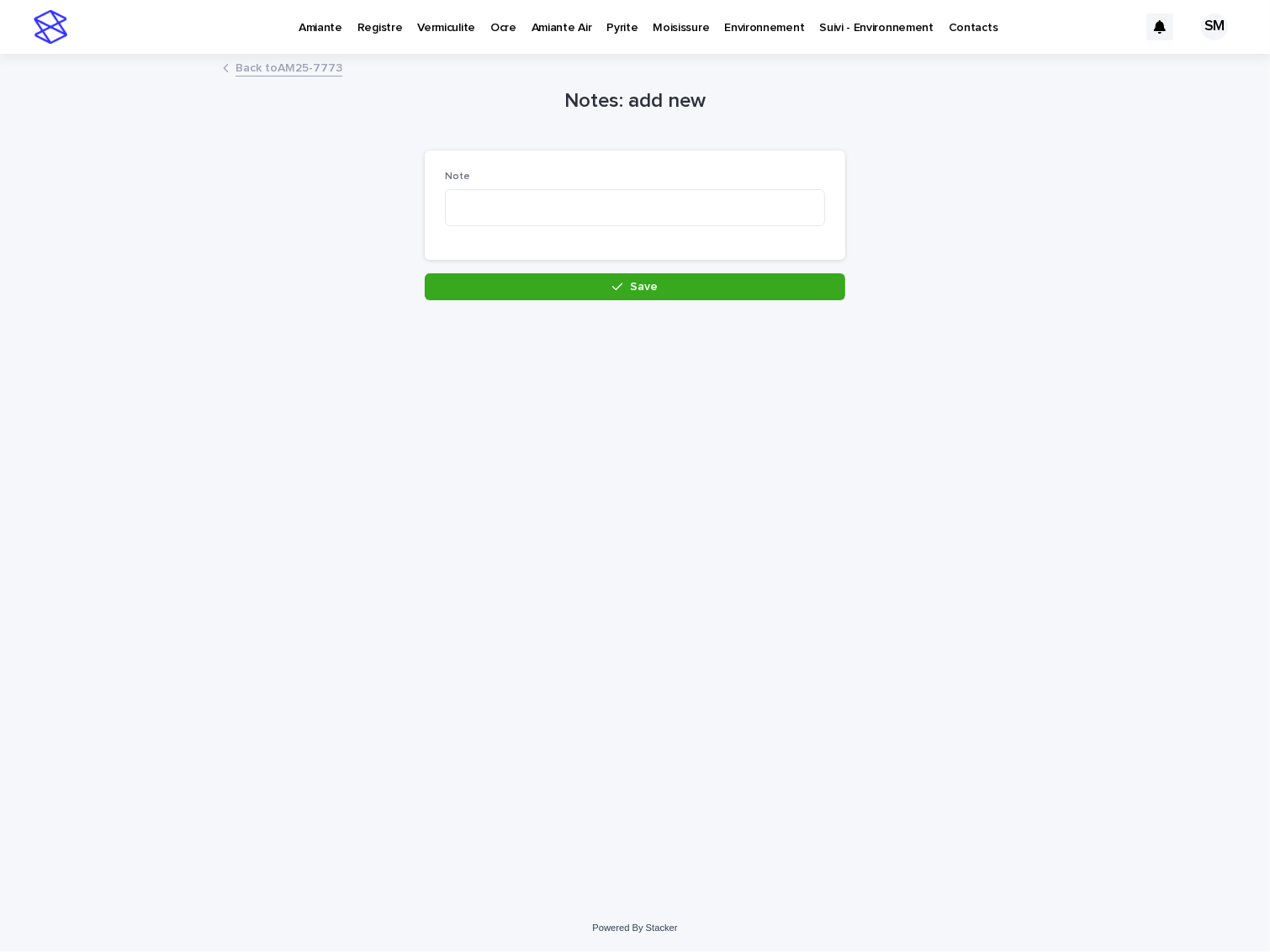
click at [488, 185] on div "Note" at bounding box center [635, 205] width 380 height 69
click at [481, 207] on textarea at bounding box center [635, 207] width 380 height 37
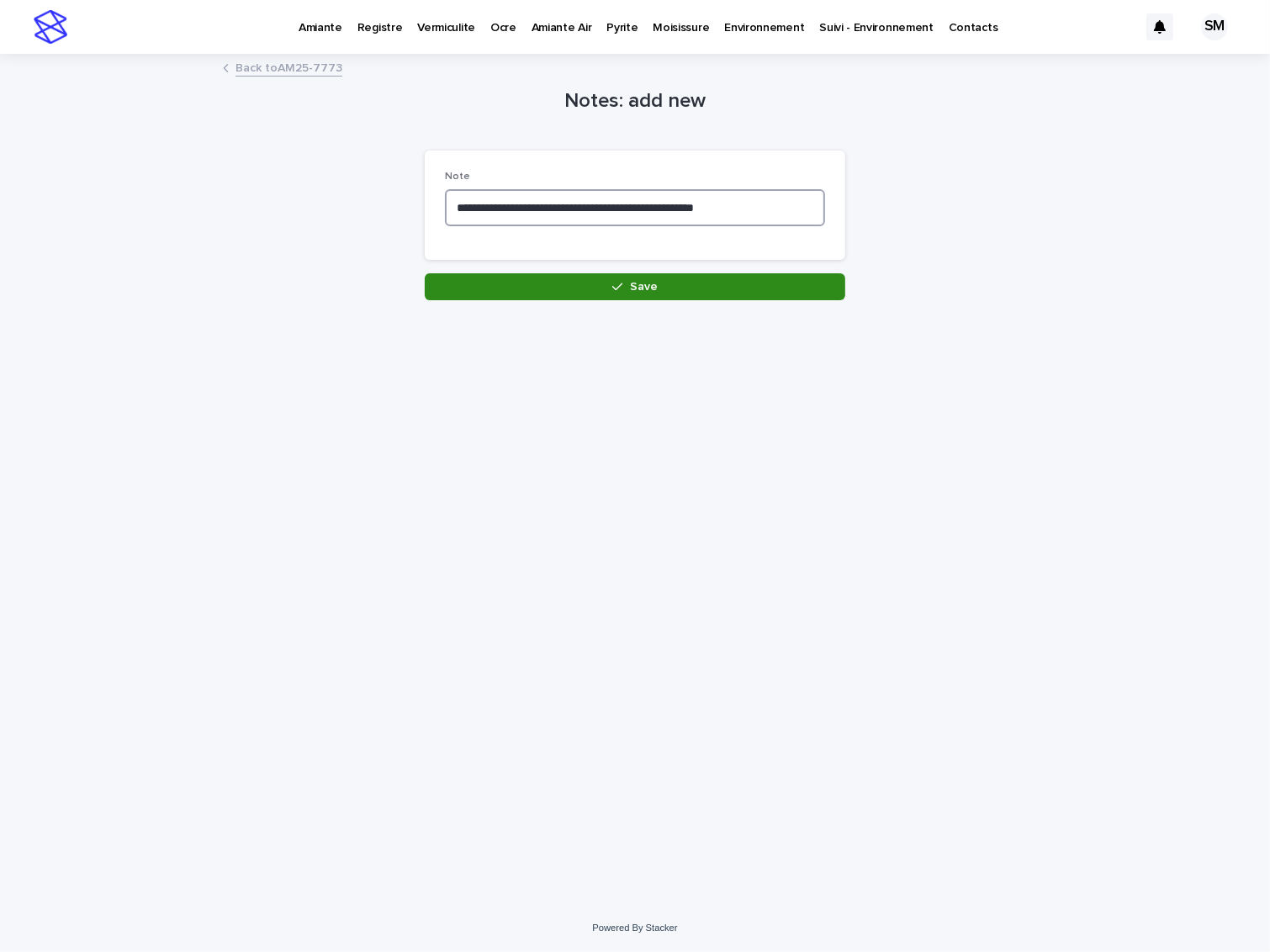
type textarea "**********"
click at [616, 279] on button "Save" at bounding box center [635, 287] width 421 height 27
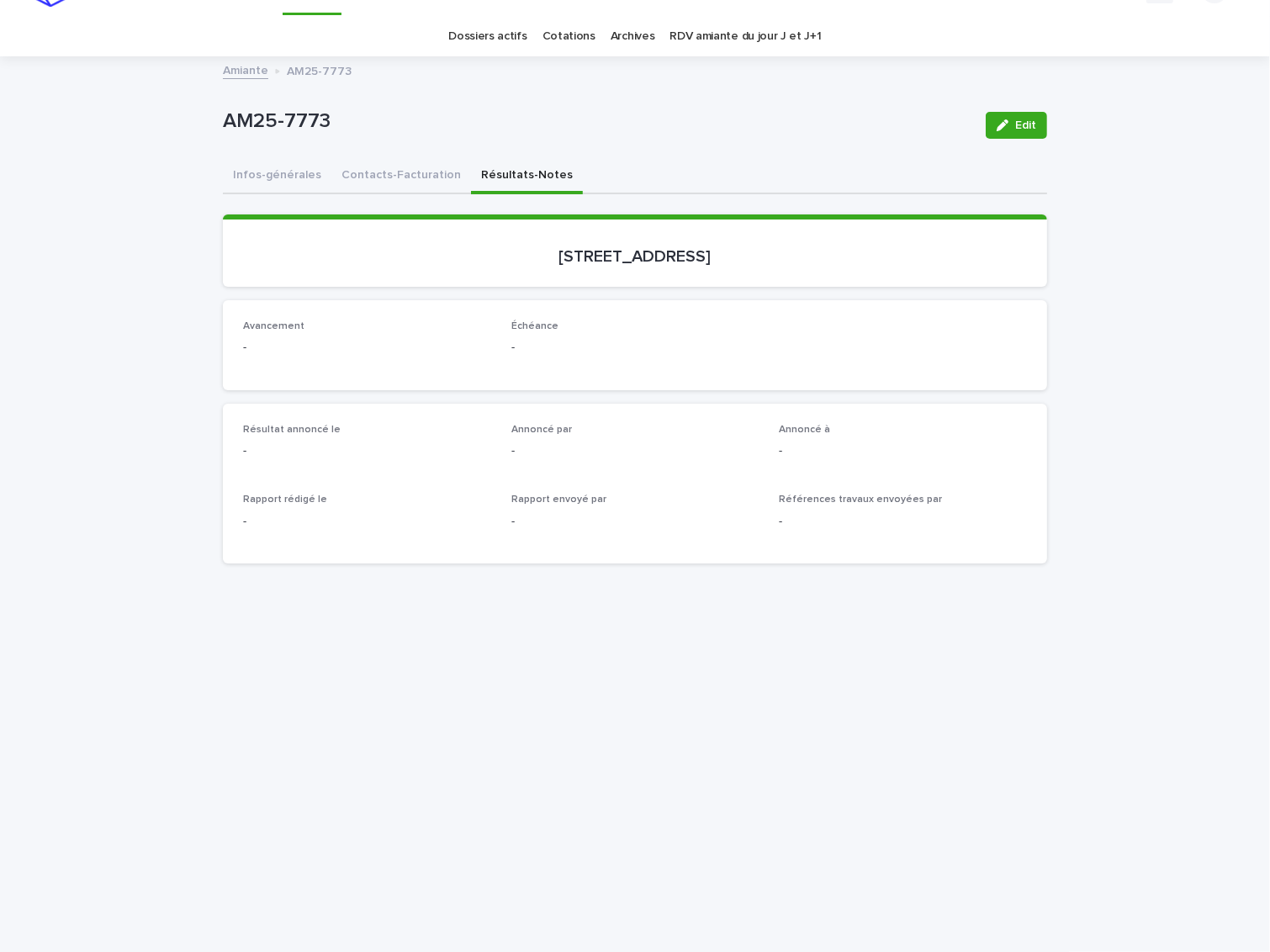
scroll to position [36, 0]
click at [362, 179] on button "Contacts-Facturation" at bounding box center [401, 178] width 140 height 36
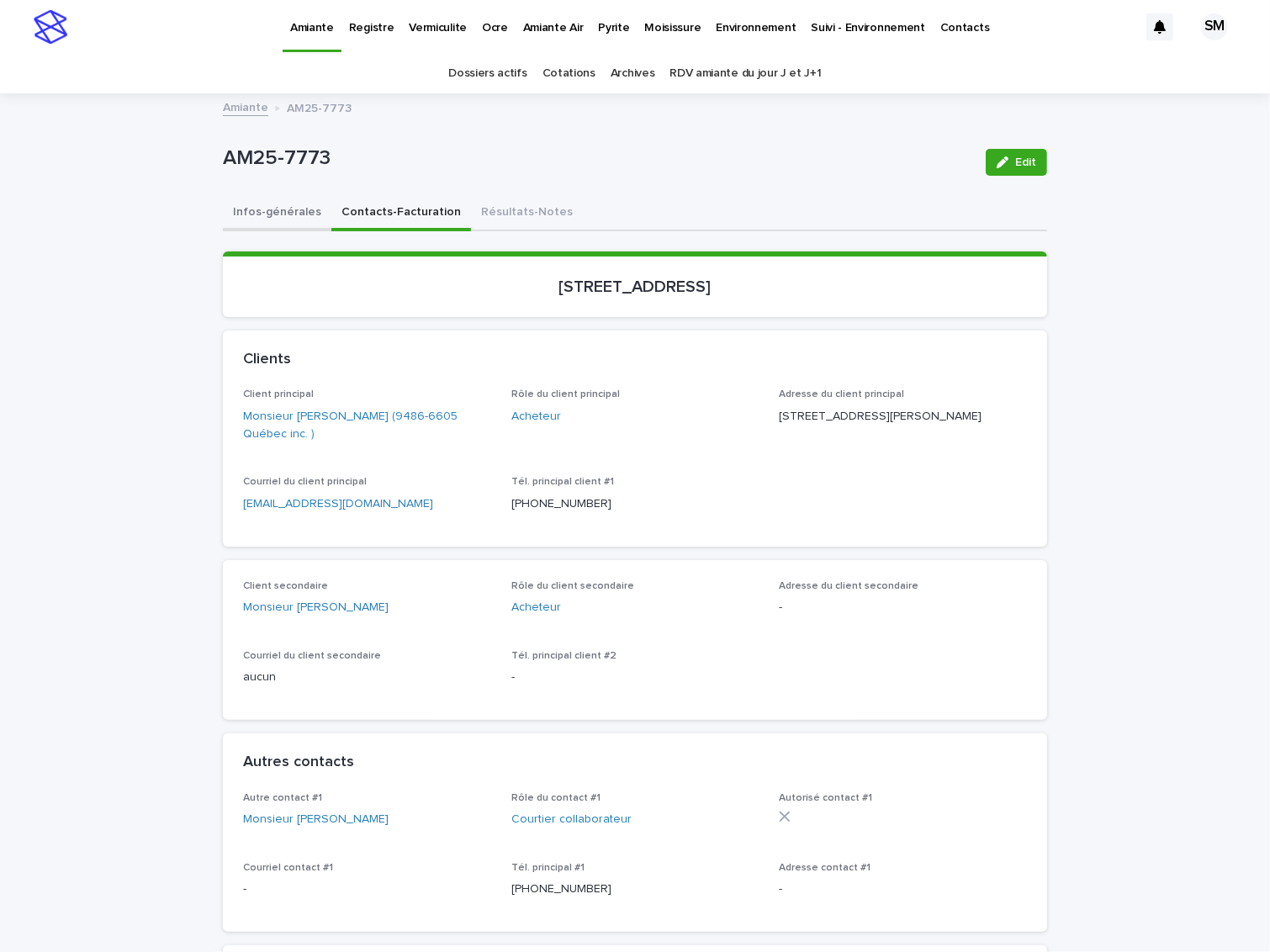
click at [300, 204] on button "Infos-générales" at bounding box center [277, 214] width 108 height 36
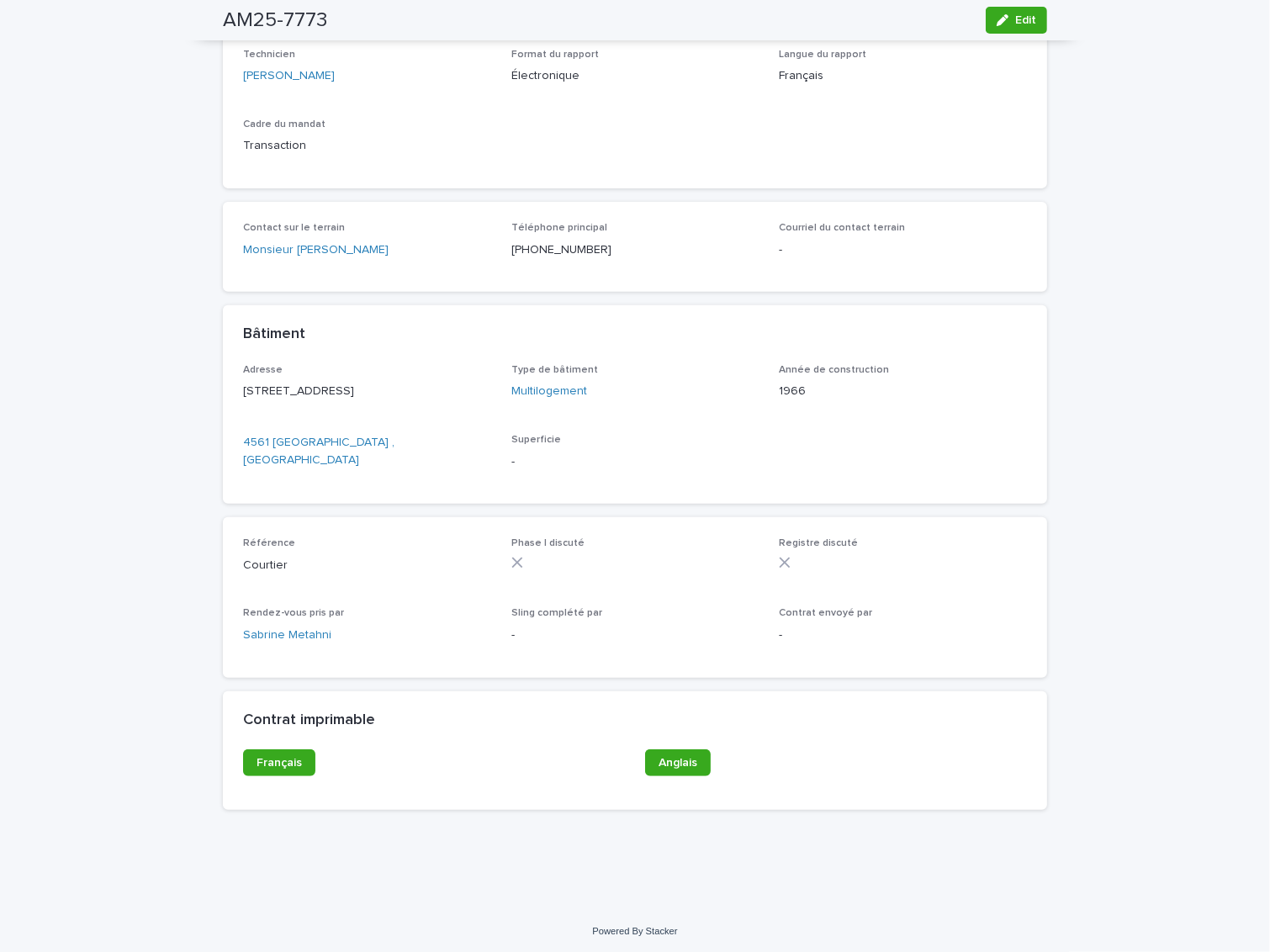
scroll to position [498, 0]
click at [261, 755] on span "Français" at bounding box center [280, 760] width 46 height 12
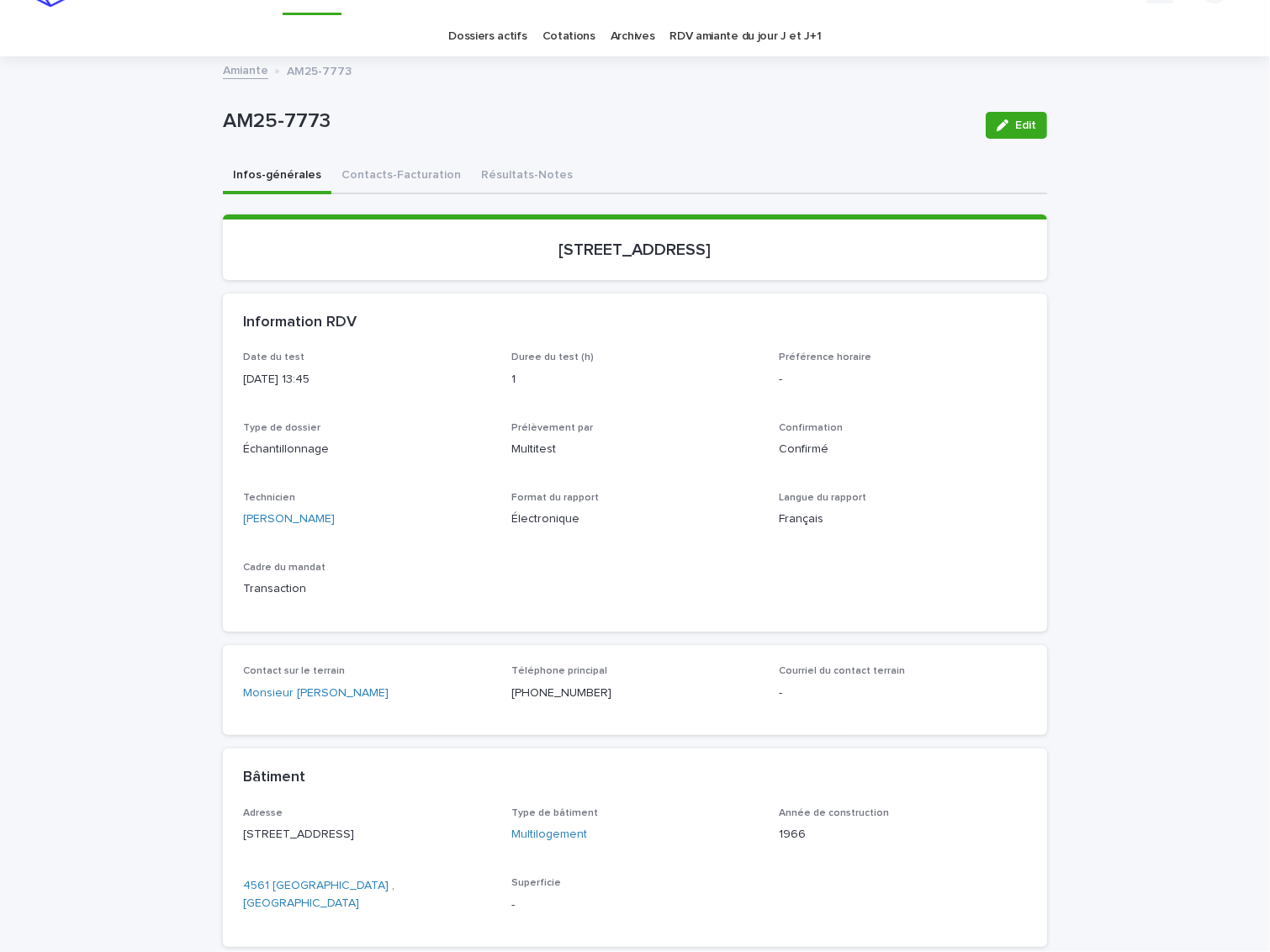
scroll to position [20, 0]
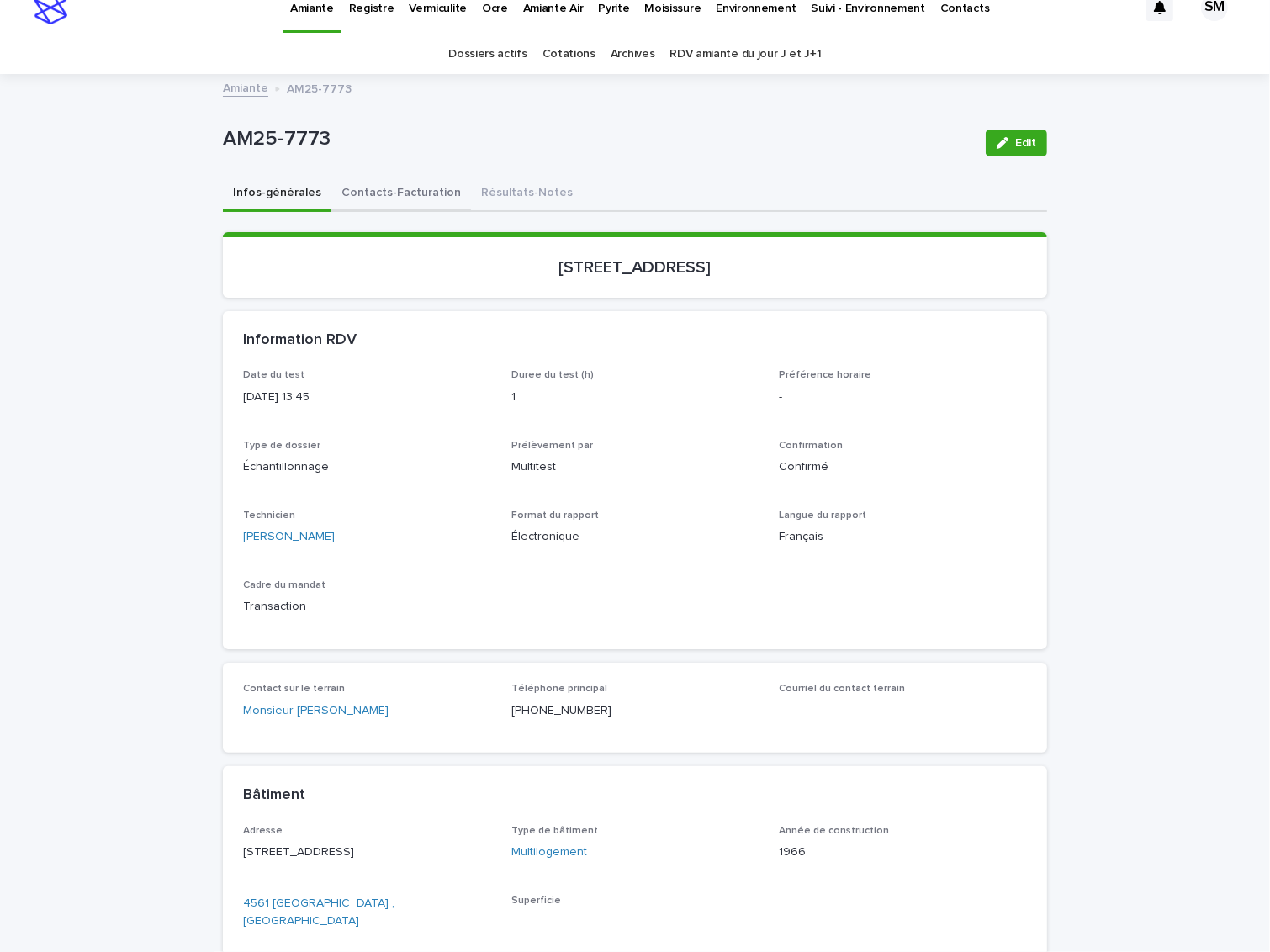
click at [401, 185] on button "Contacts-Facturation" at bounding box center [401, 194] width 140 height 36
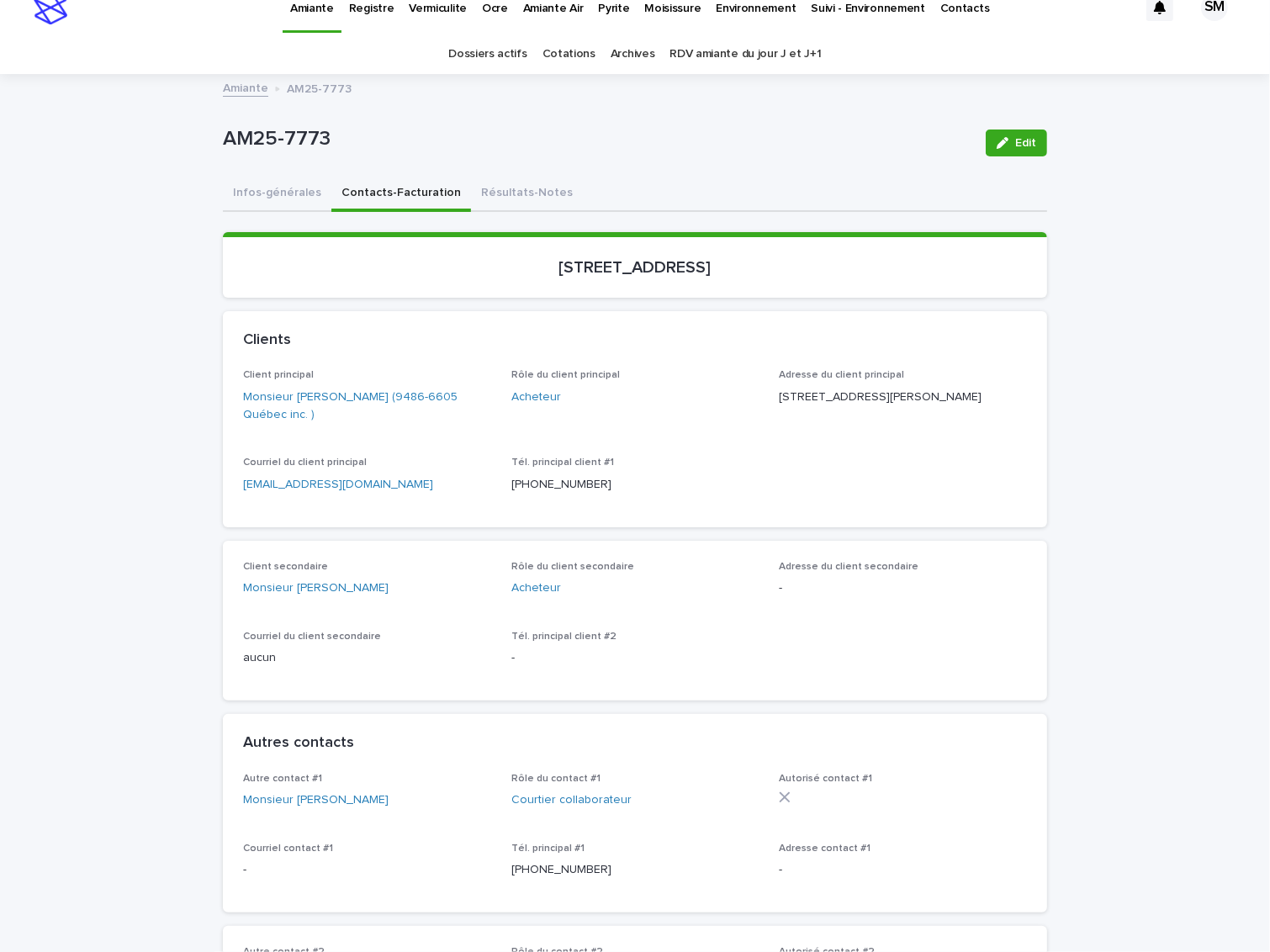
click at [403, 130] on p "AM25-7773" at bounding box center [598, 139] width 750 height 25
drag, startPoint x: 358, startPoint y: 131, endPoint x: 190, endPoint y: 120, distance: 168.4
copy p "AM25-7773"
drag, startPoint x: 879, startPoint y: 276, endPoint x: 488, endPoint y: 251, distance: 391.8
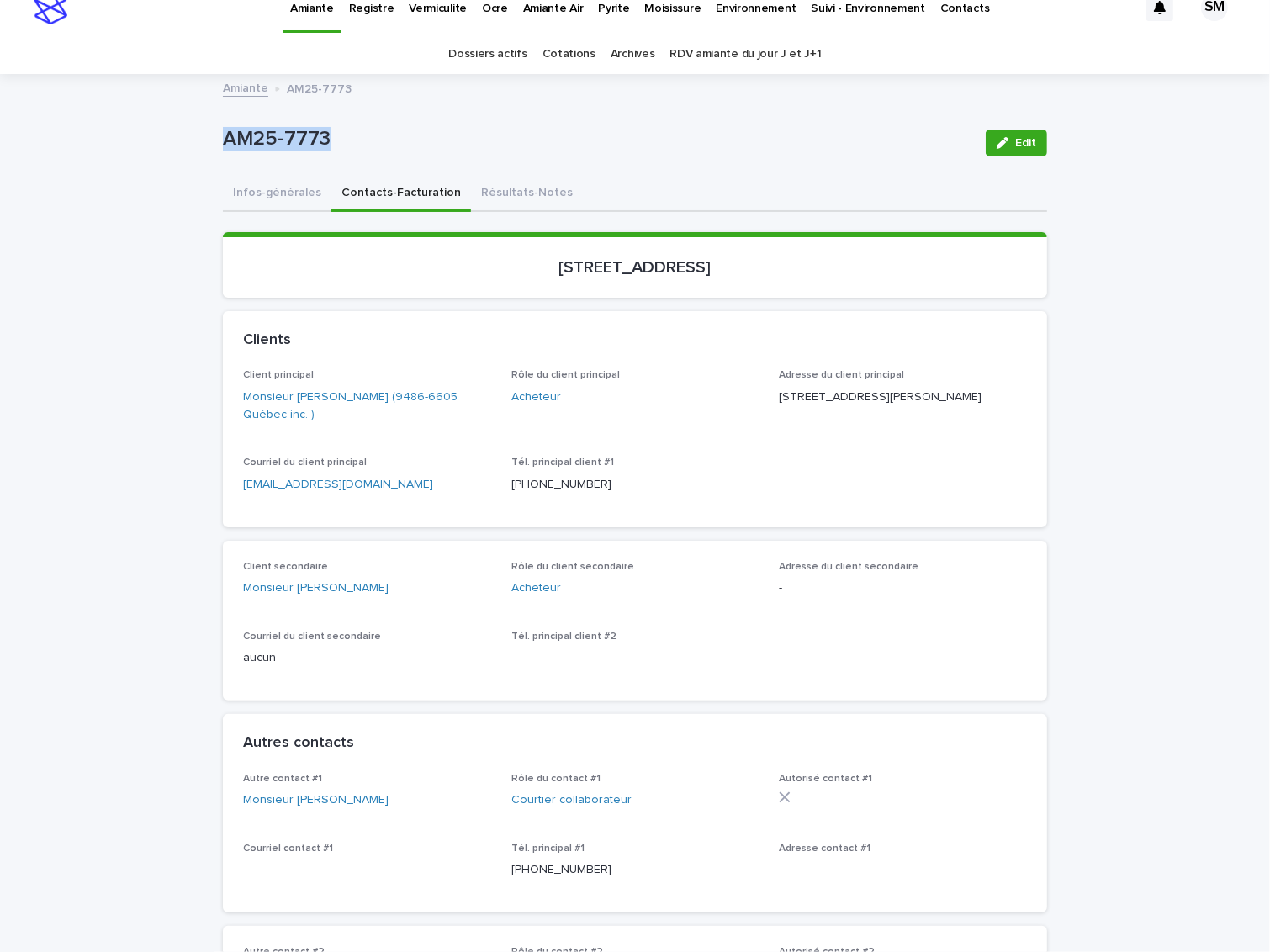
click at [488, 251] on section "[STREET_ADDRESS]" at bounding box center [635, 265] width 825 height 65
click at [507, 259] on p "[STREET_ADDRESS]" at bounding box center [635, 267] width 784 height 20
drag, startPoint x: 779, startPoint y: 263, endPoint x: 491, endPoint y: 257, distance: 288.1
click at [491, 257] on p "[STREET_ADDRESS]" at bounding box center [635, 267] width 784 height 20
copy p "[STREET_ADDRESS]"
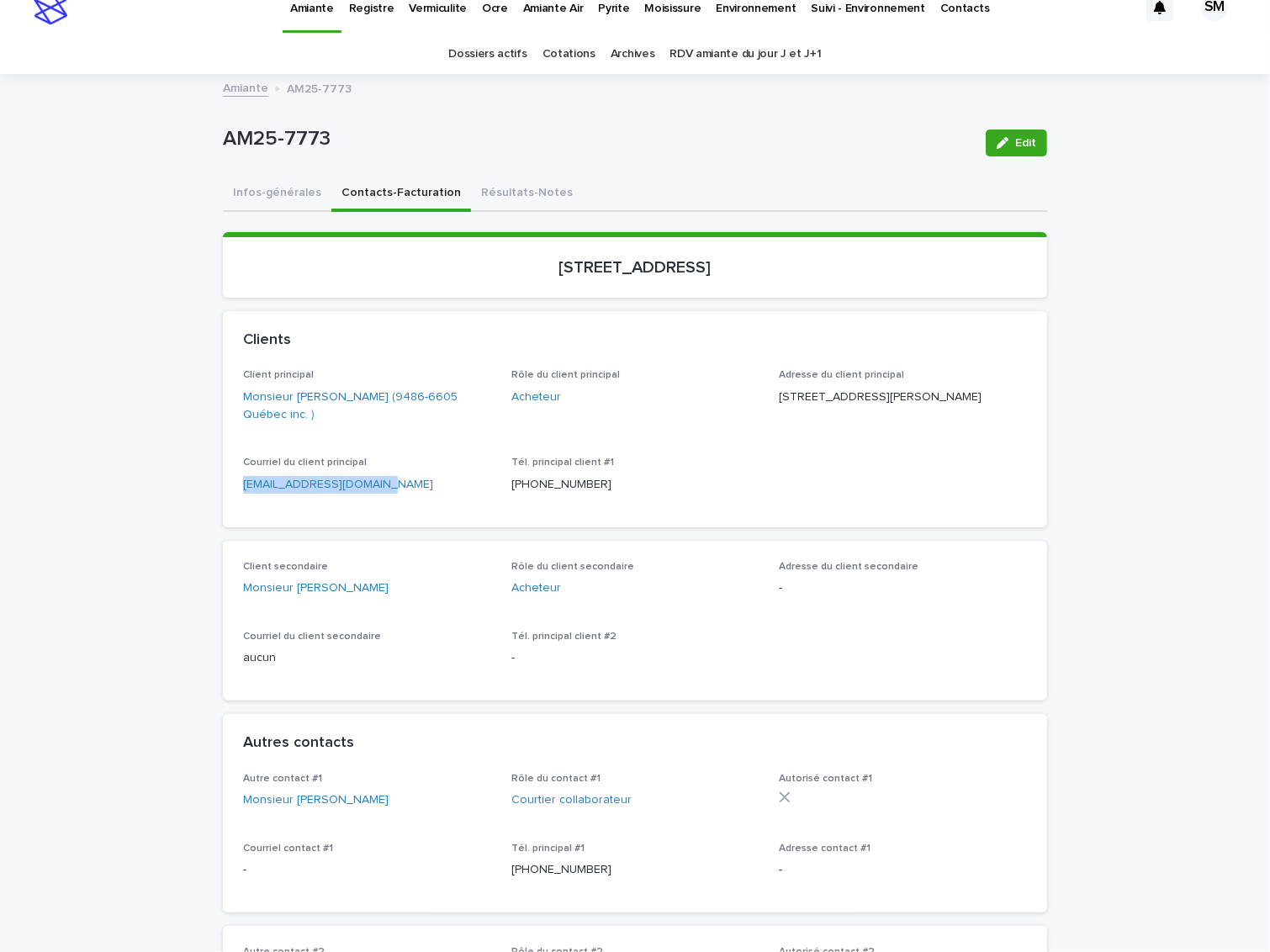
drag, startPoint x: 414, startPoint y: 476, endPoint x: 218, endPoint y: 476, distance: 196.0
click at [223, 476] on div "Client principal Monsieur [PERSON_NAME] (9486-6605 Québec inc. ) Rôle du client…" at bounding box center [635, 447] width 825 height 158
click at [243, 489] on p "[EMAIL_ADDRESS][DOMAIN_NAME]" at bounding box center [367, 485] width 248 height 18
drag, startPoint x: 407, startPoint y: 480, endPoint x: 227, endPoint y: 484, distance: 180.0
click at [227, 484] on div "Client principal Monsieur [PERSON_NAME] (9486-6605 Québec inc. ) Rôle du client…" at bounding box center [635, 447] width 825 height 158
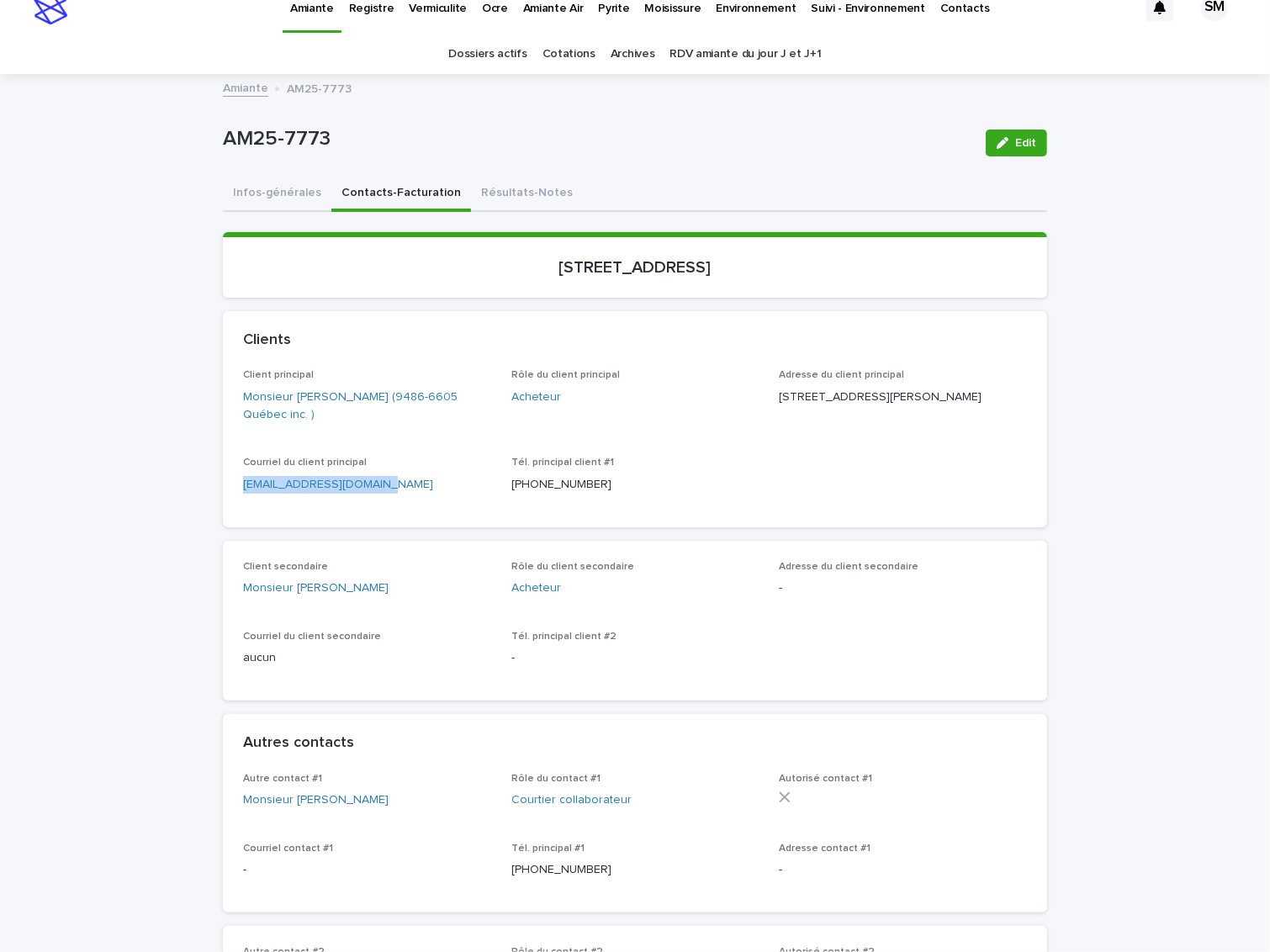
copy link "[EMAIL_ADDRESS][DOMAIN_NAME]"
